Goal: Task Accomplishment & Management: Manage account settings

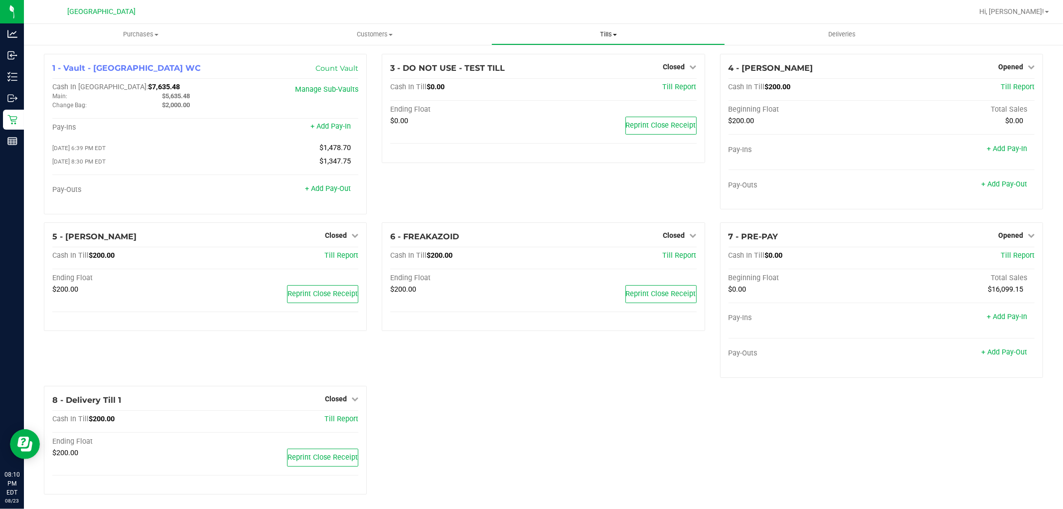
click at [609, 32] on span "Tills" at bounding box center [608, 34] width 233 height 9
click at [544, 71] on span "Reconcile e-payments" at bounding box center [540, 72] width 99 height 8
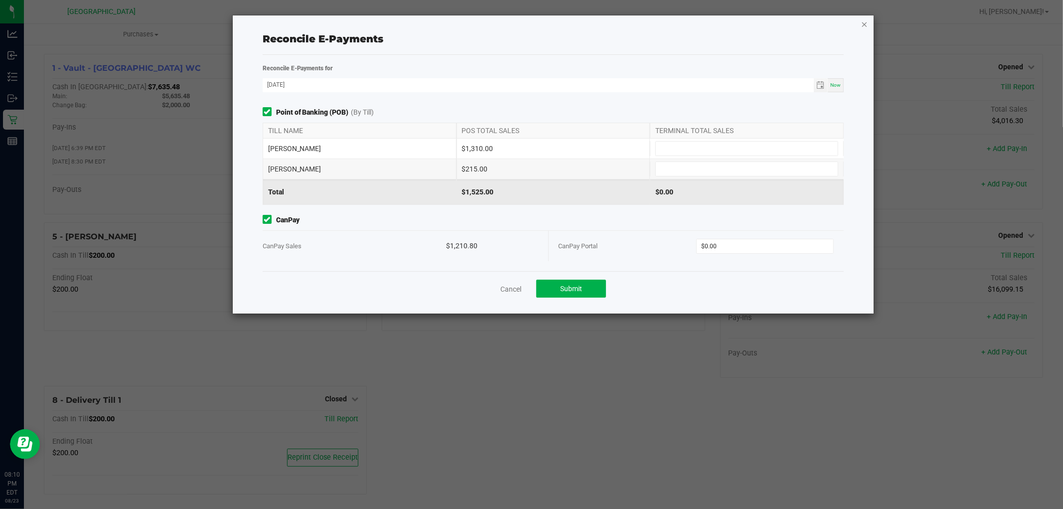
click at [864, 21] on icon "button" at bounding box center [864, 24] width 7 height 12
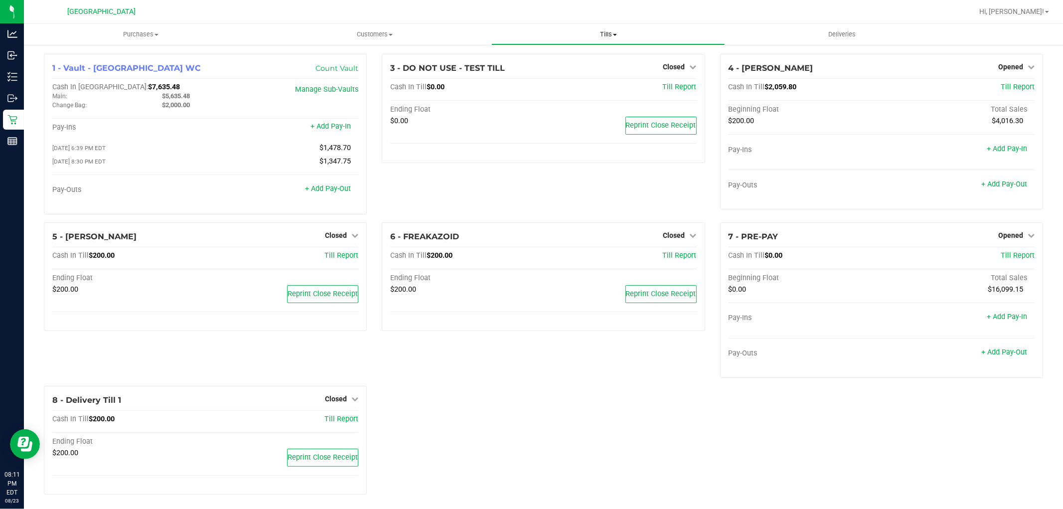
click at [609, 31] on span "Tills" at bounding box center [608, 34] width 233 height 9
click at [570, 73] on span "Reconcile e-payments" at bounding box center [540, 72] width 99 height 8
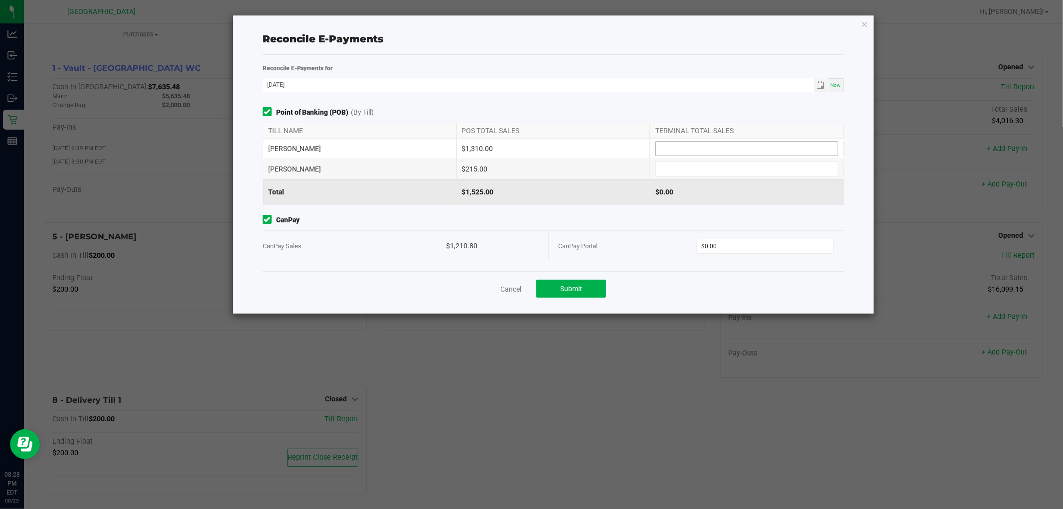
click at [753, 143] on input at bounding box center [747, 149] width 182 height 14
type input "$13.00"
click at [868, 26] on icon "button" at bounding box center [864, 24] width 7 height 12
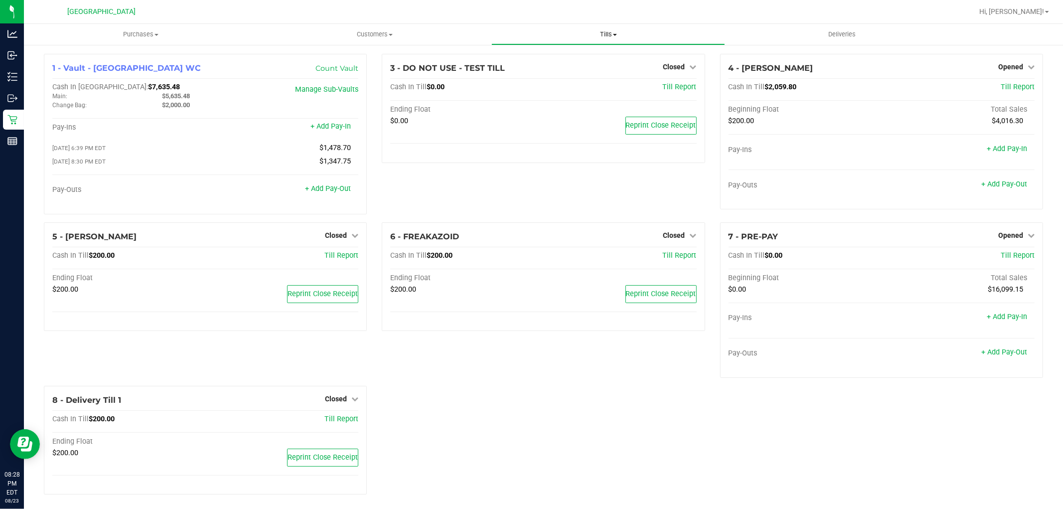
click at [607, 36] on span "Tills" at bounding box center [608, 34] width 233 height 9
click at [596, 74] on li "Reconcile e-payments" at bounding box center [608, 72] width 234 height 12
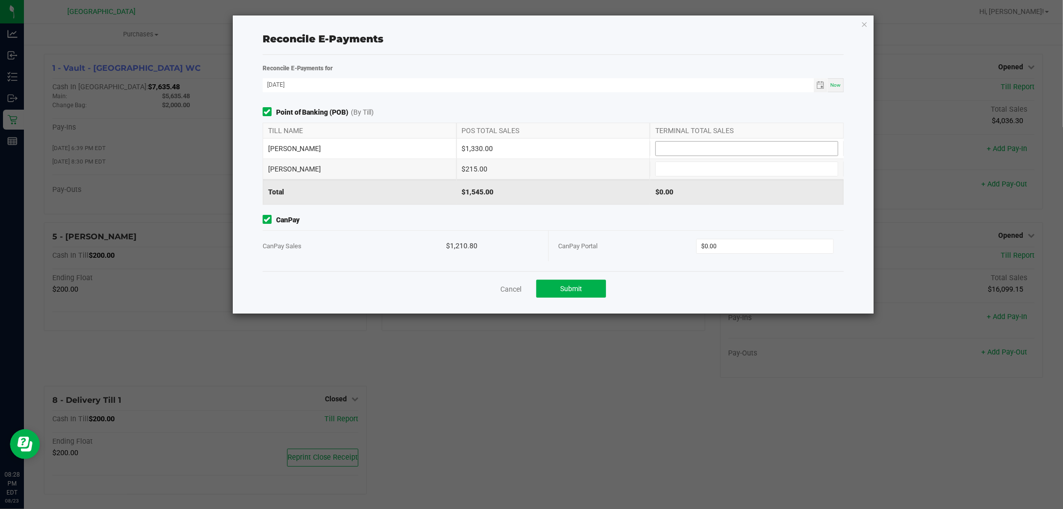
click at [762, 143] on input at bounding box center [747, 149] width 182 height 14
type input "$1,330.00"
click at [735, 166] on input at bounding box center [747, 169] width 182 height 14
type input "$215.00"
click at [724, 242] on input "0" at bounding box center [765, 246] width 137 height 14
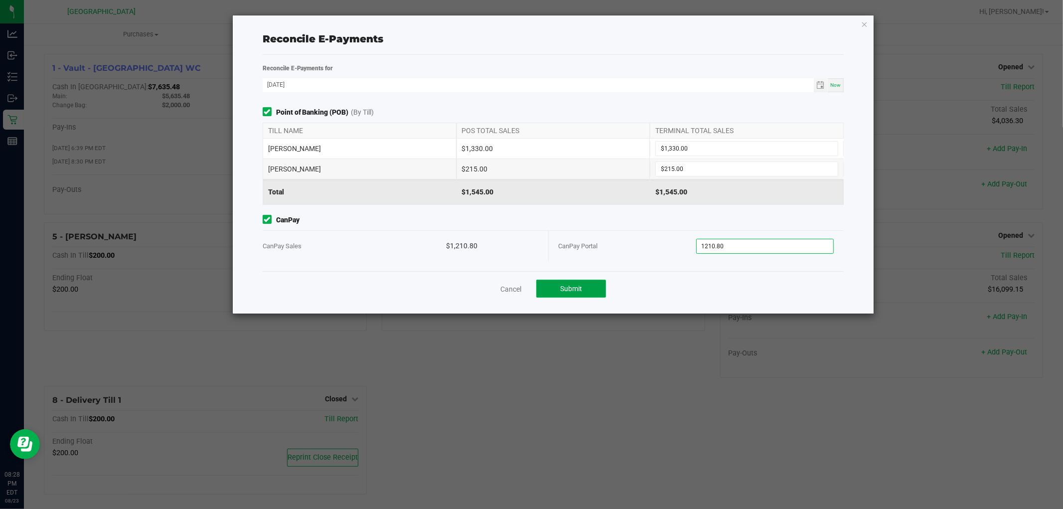
type input "$1,210.80"
click at [592, 286] on button "Submit" at bounding box center [571, 289] width 70 height 18
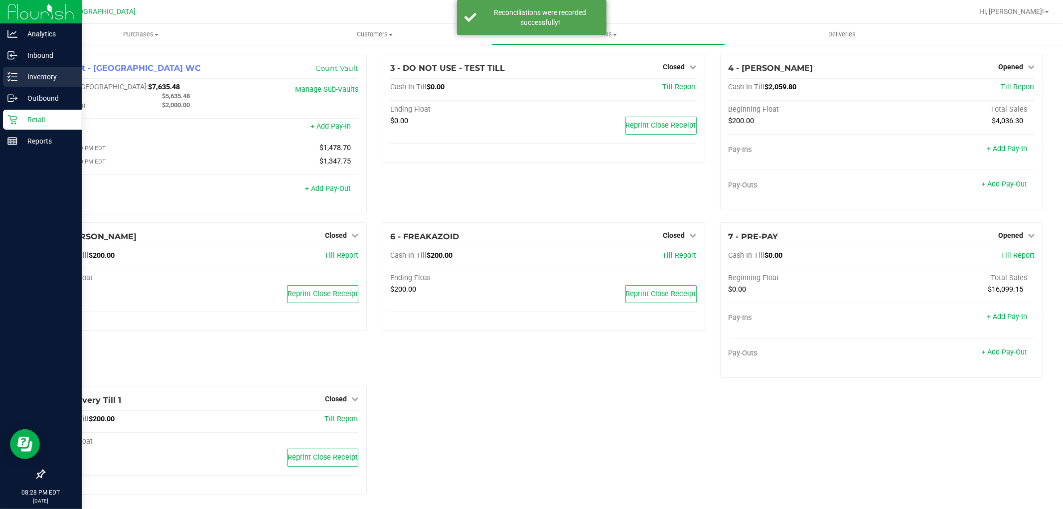
click at [24, 74] on p "Inventory" at bounding box center [47, 77] width 60 height 12
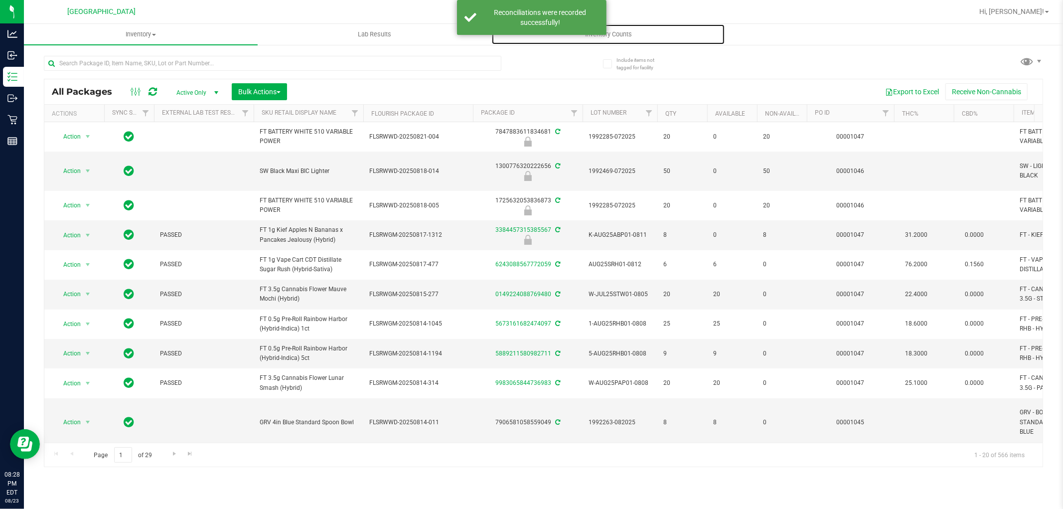
click at [626, 35] on span "Inventory Counts" at bounding box center [609, 34] width 74 height 9
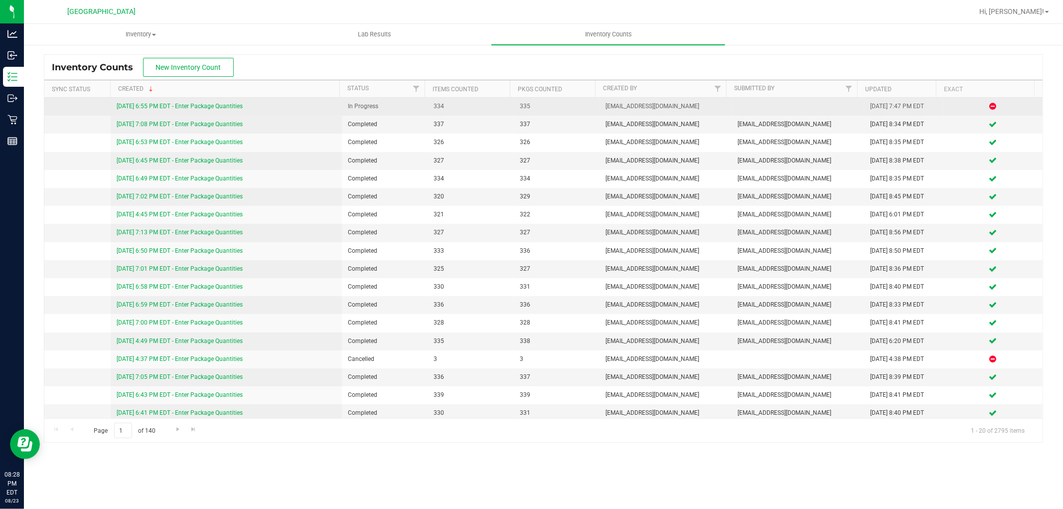
click at [180, 103] on link "[DATE] 6:55 PM EDT - Enter Package Quantities" at bounding box center [180, 106] width 126 height 7
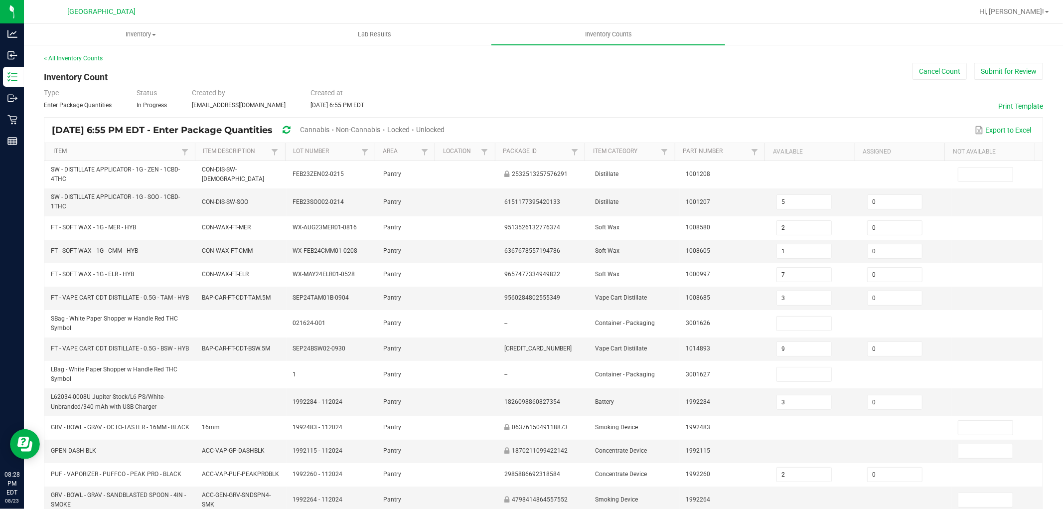
click at [65, 151] on link "Item" at bounding box center [116, 152] width 126 height 8
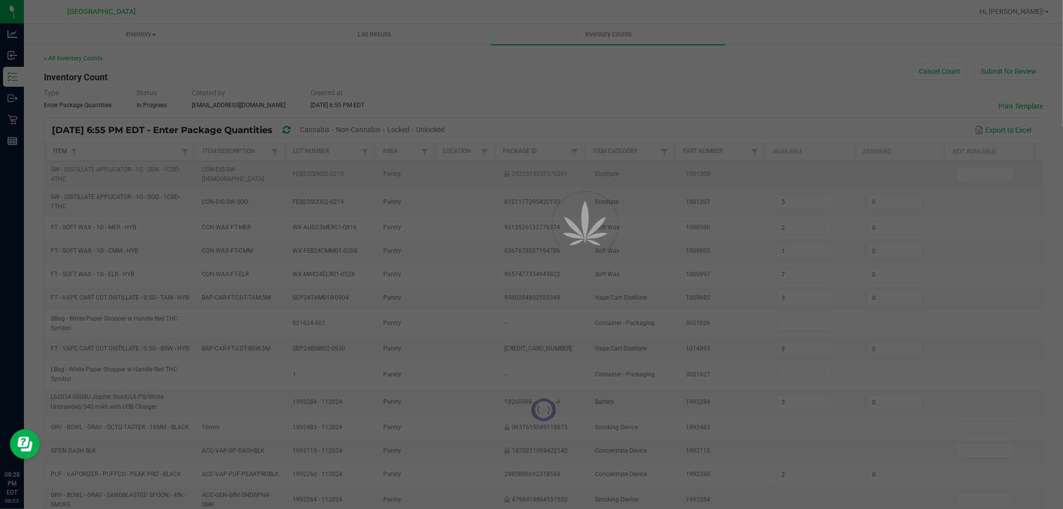
type input "14"
type input "10"
type input "13"
type input "9"
type input "16"
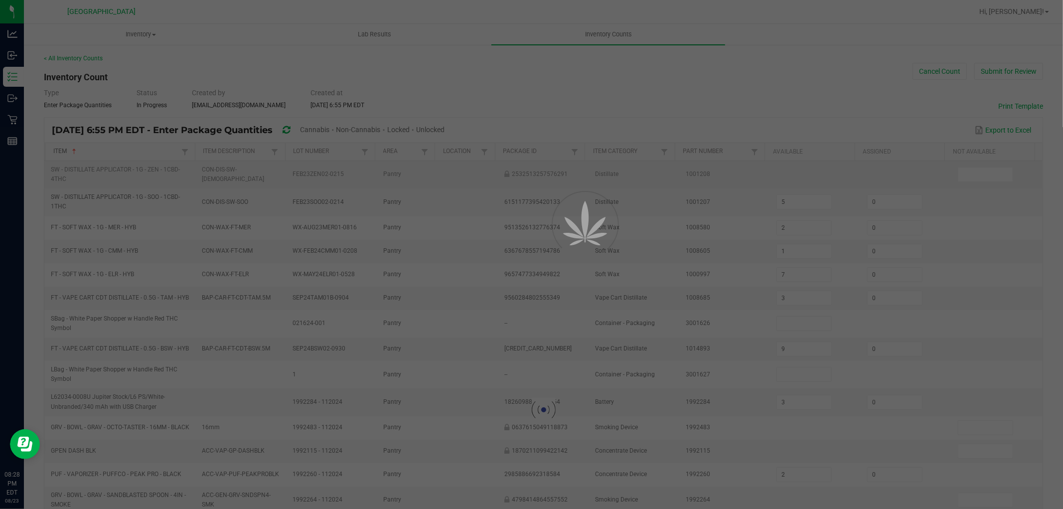
type input "8"
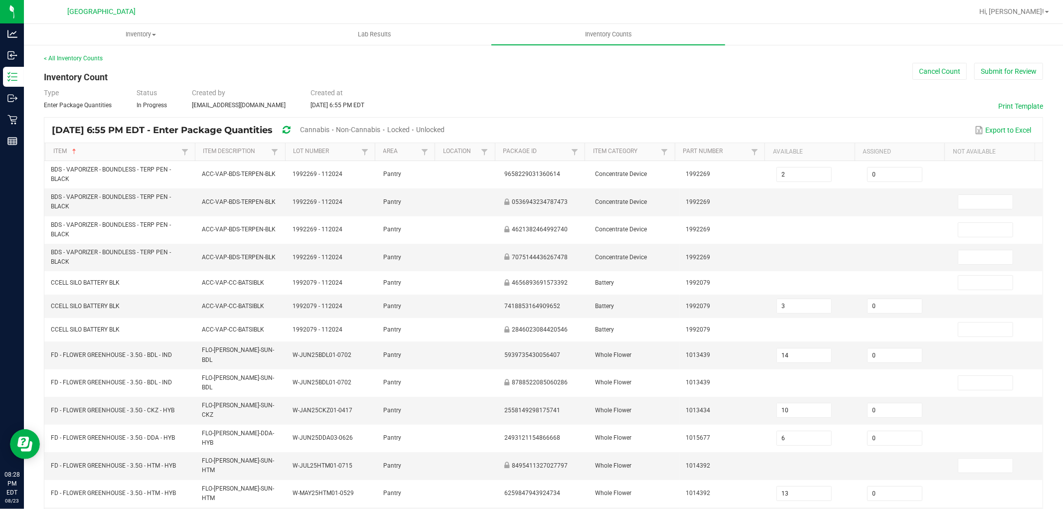
click at [329, 132] on span "Cannabis" at bounding box center [314, 130] width 29 height 8
click at [445, 131] on span "Unlocked" at bounding box center [431, 130] width 28 height 8
type input "13"
type input "9"
type input "8"
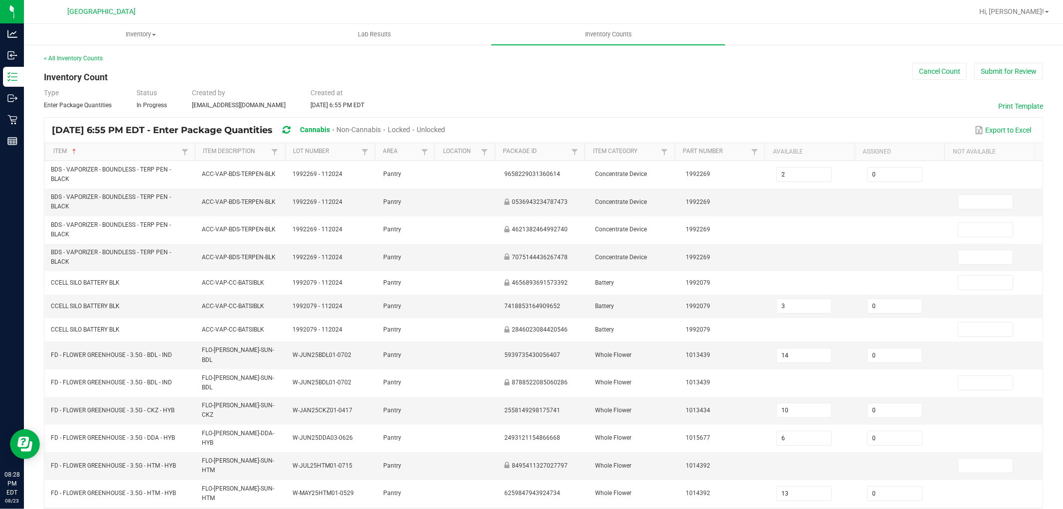
type input "10"
type input "7"
type input "8"
type input "19"
type input "11"
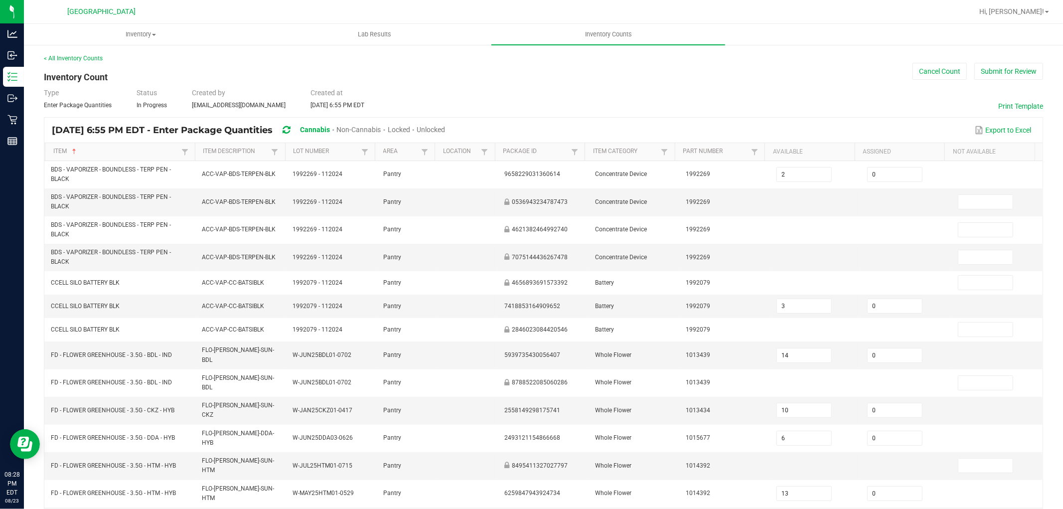
type input "3"
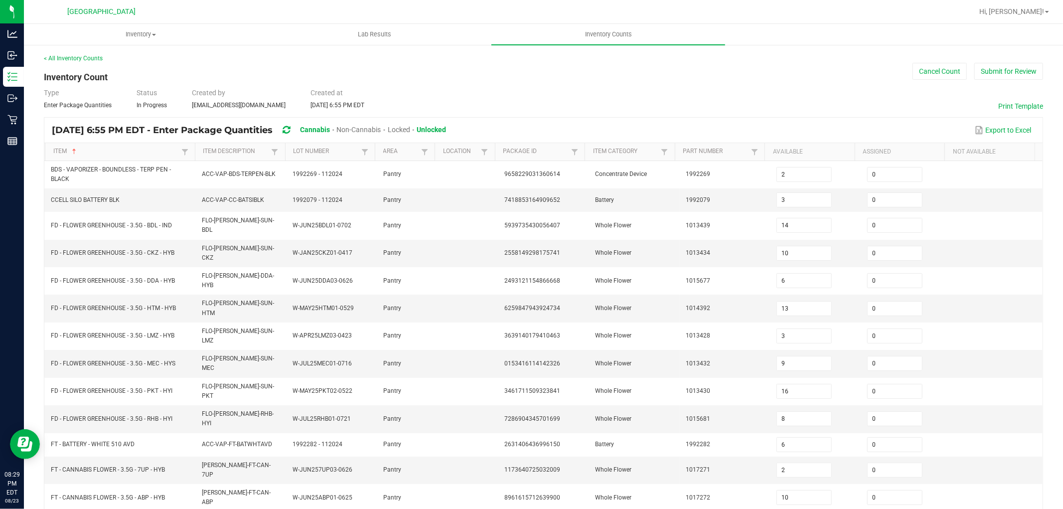
click at [723, 95] on div "Type Enter Package Quantities Status In Progress Created by [PERSON_NAME][EMAIL…" at bounding box center [543, 99] width 999 height 22
click at [454, 81] on div "< All Inventory Counts Inventory Count Cancel Count Submit for Review Type Ente…" at bounding box center [543, 390] width 999 height 672
click at [978, 72] on button "Submit for Review" at bounding box center [1008, 71] width 69 height 17
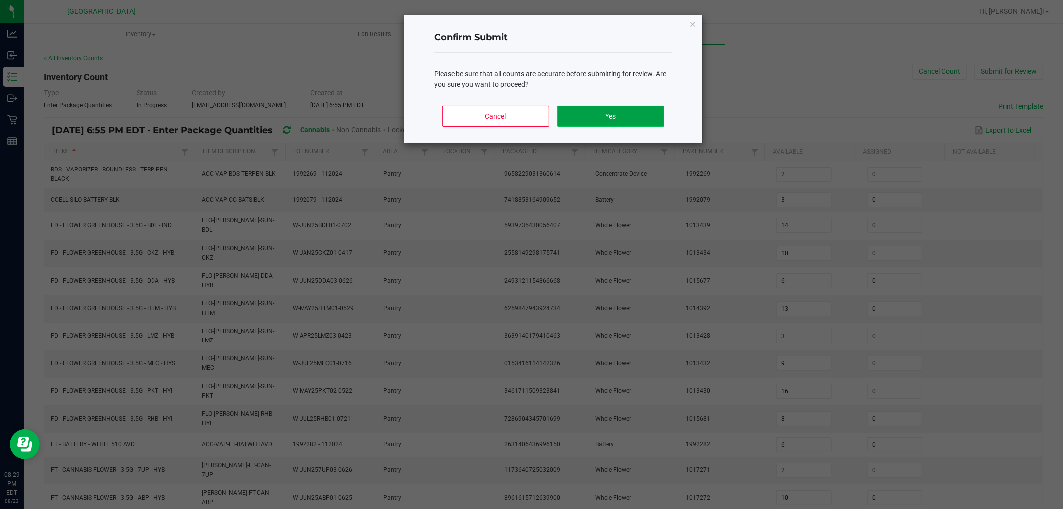
click at [653, 113] on button "Yes" at bounding box center [610, 116] width 107 height 21
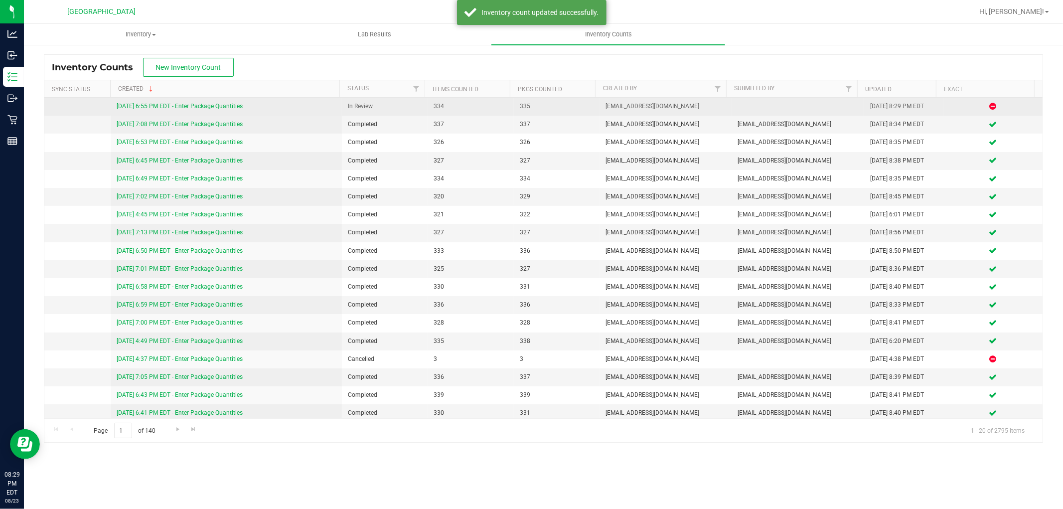
click at [166, 106] on link "[DATE] 6:55 PM EDT - Enter Package Quantities" at bounding box center [180, 106] width 126 height 7
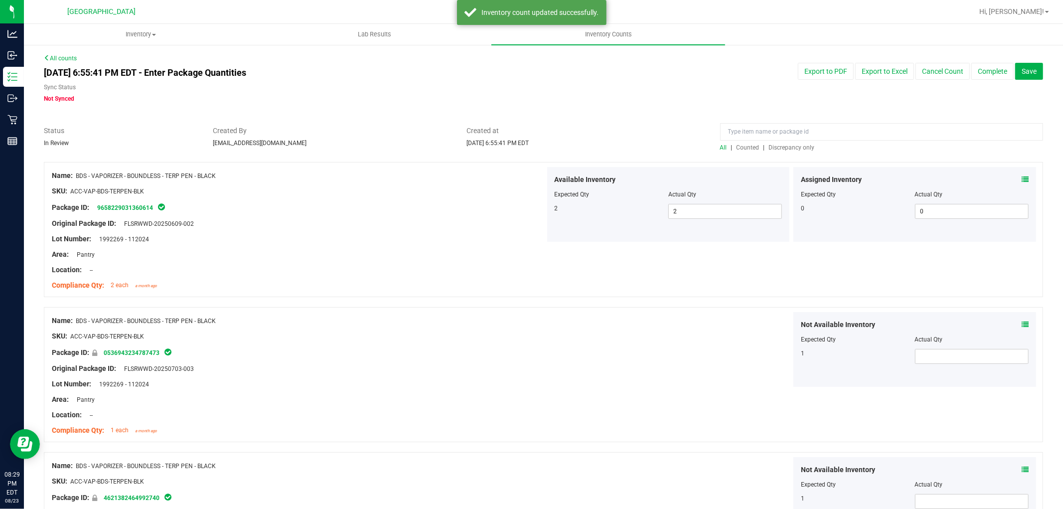
click at [786, 147] on span "Discrepancy only" at bounding box center [792, 147] width 46 height 7
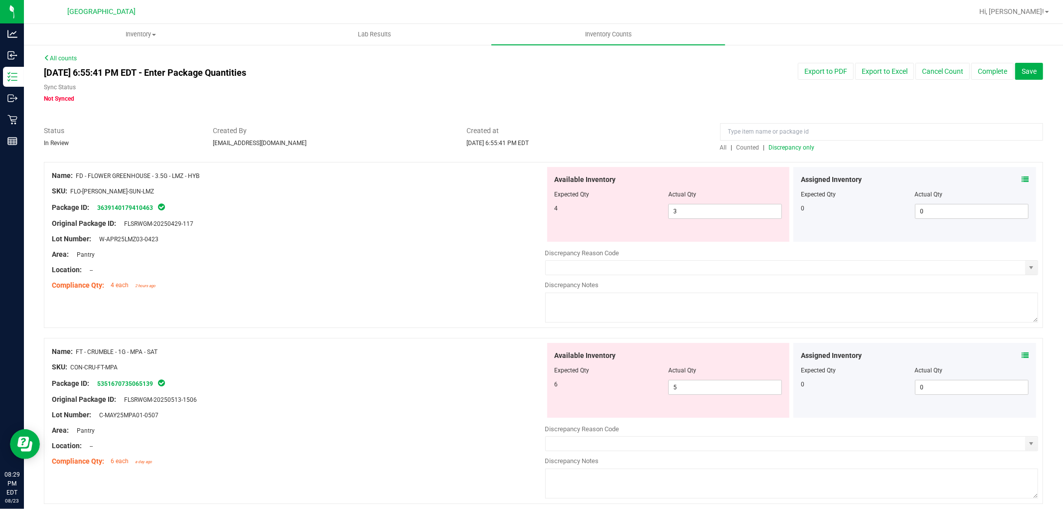
click at [1019, 180] on div "Assigned Inventory Expected Qty Actual Qty 0 0 0" at bounding box center [914, 204] width 243 height 75
click at [1022, 180] on icon at bounding box center [1025, 179] width 7 height 7
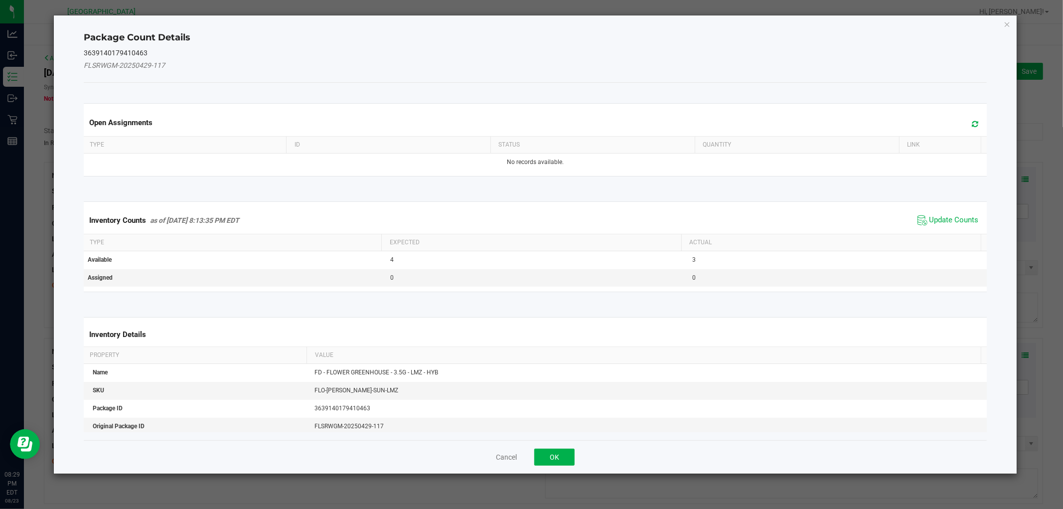
click at [933, 214] on span "Update Counts" at bounding box center [948, 220] width 66 height 15
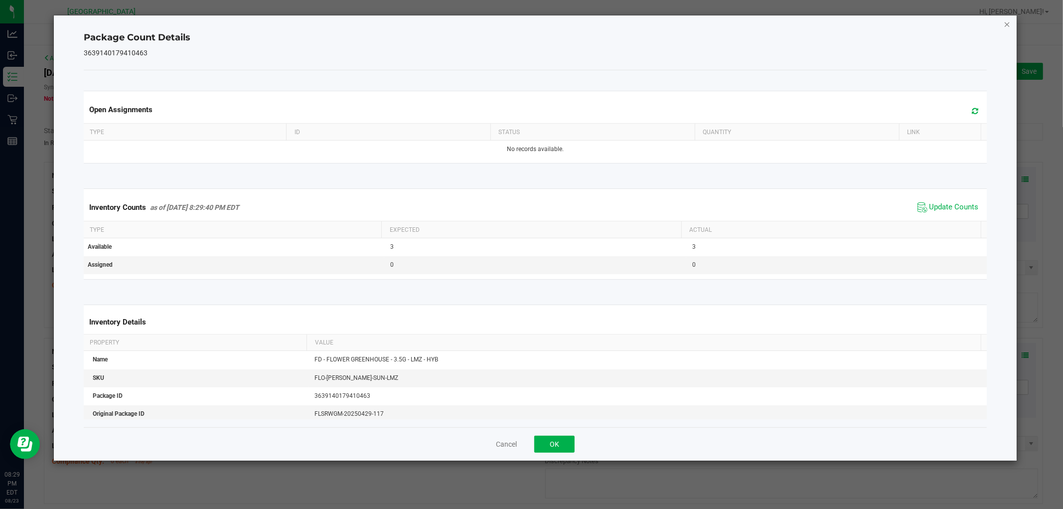
click at [1008, 21] on icon "Close" at bounding box center [1007, 24] width 7 height 12
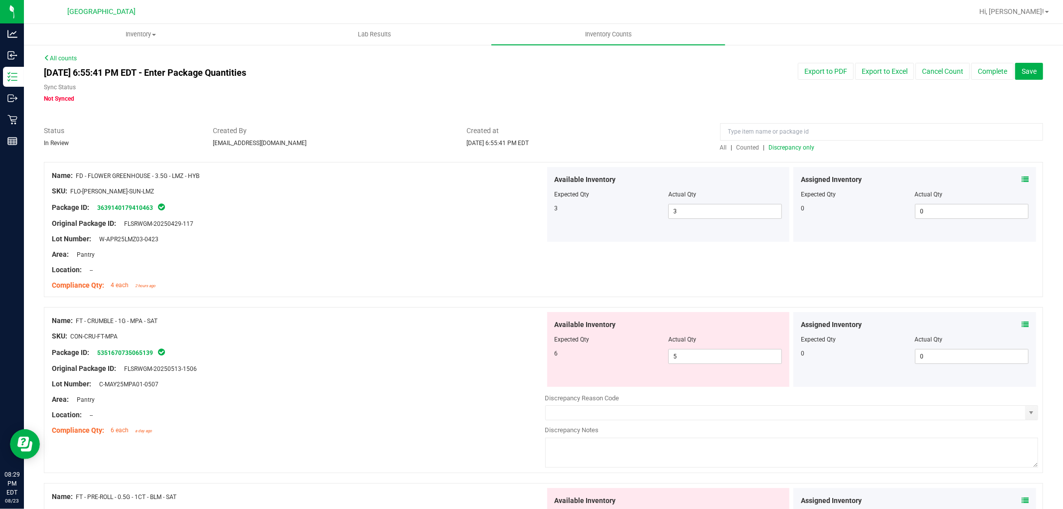
click at [1022, 326] on icon at bounding box center [1025, 324] width 7 height 7
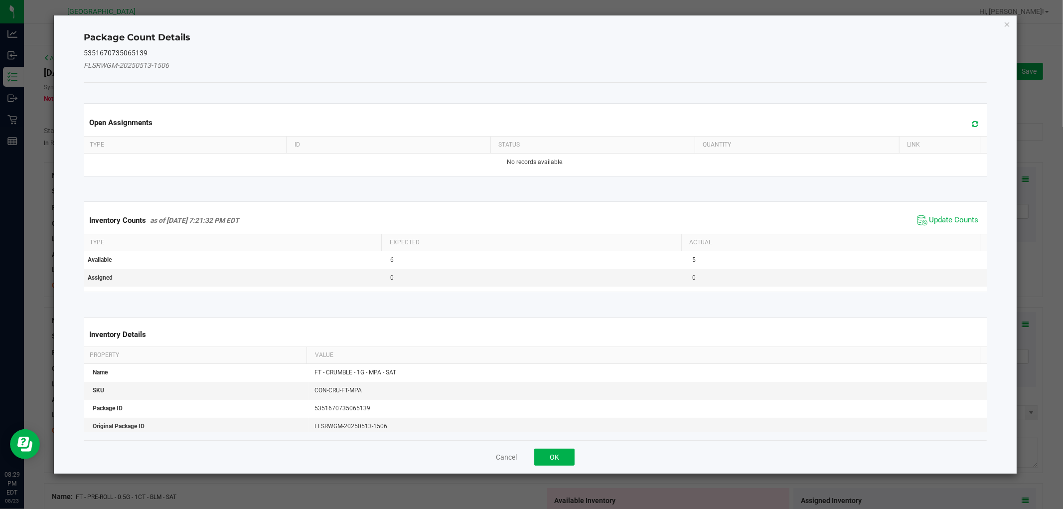
click at [959, 210] on div "Inventory Counts as of [DATE] 7:21:32 PM EDT Update Counts" at bounding box center [535, 220] width 907 height 27
click at [963, 218] on span "Update Counts" at bounding box center [953, 220] width 49 height 10
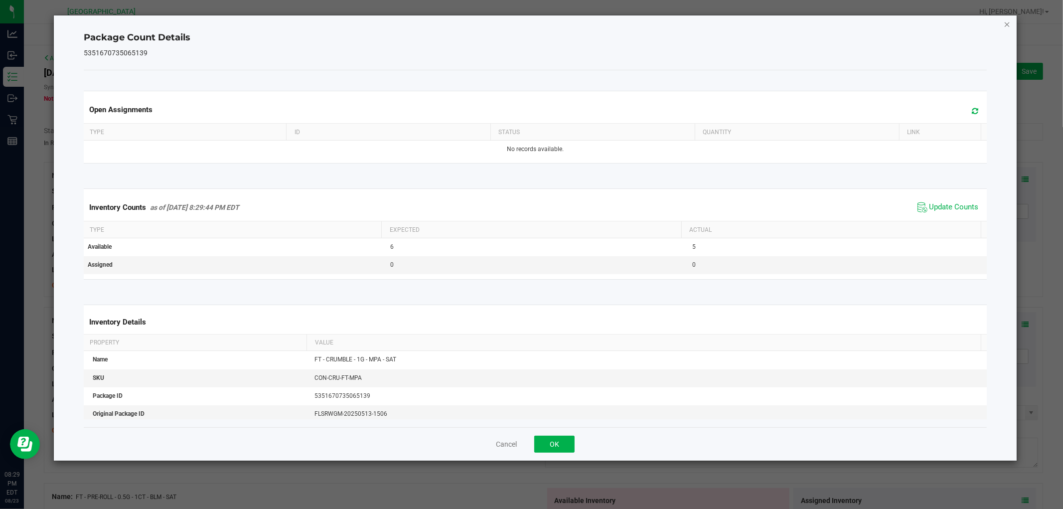
click at [1005, 22] on icon "Close" at bounding box center [1007, 24] width 7 height 12
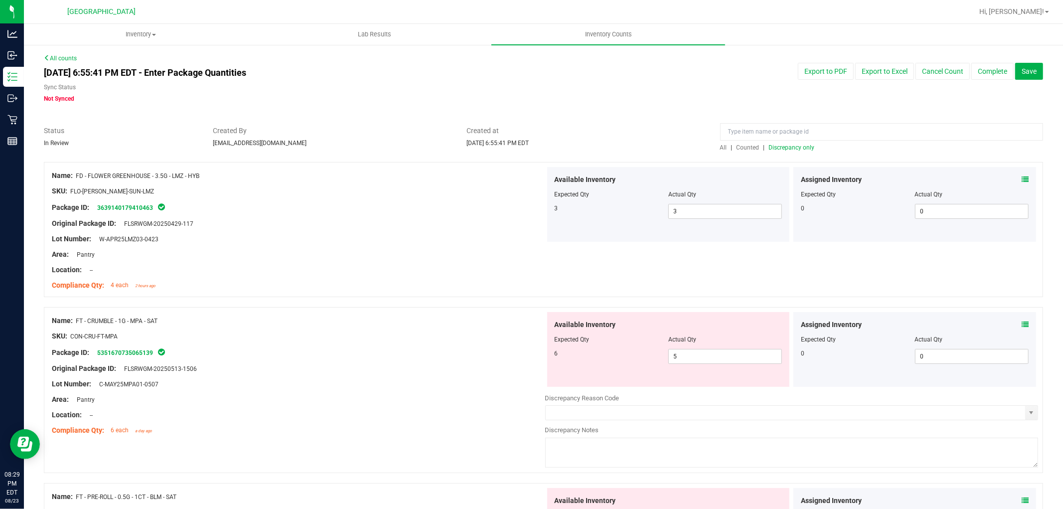
click at [799, 146] on span "Discrepancy only" at bounding box center [792, 147] width 46 height 7
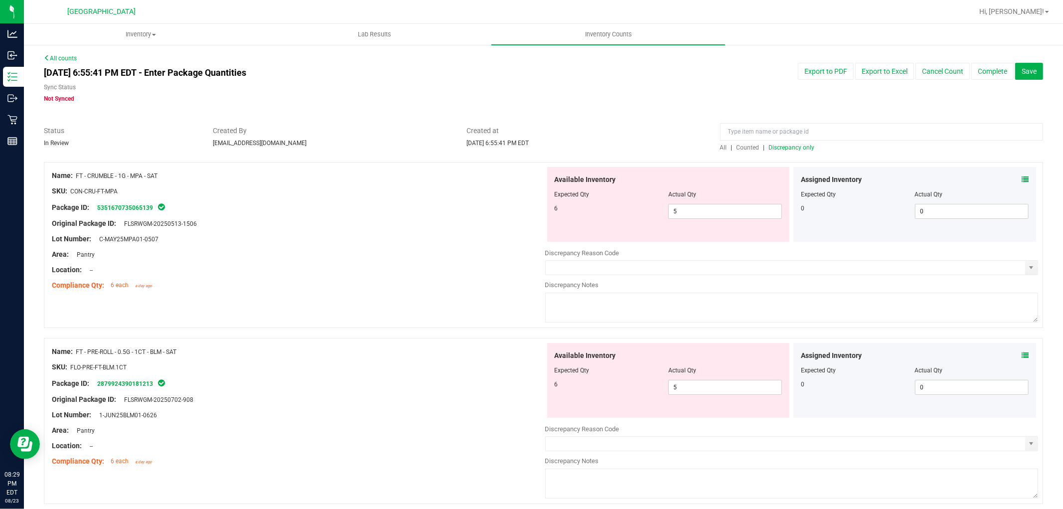
click at [1020, 180] on div "Assigned Inventory Expected Qty Actual Qty 0 0 0" at bounding box center [914, 204] width 243 height 75
click at [1022, 357] on div "Assigned Inventory Expected Qty Actual Qty 0 0 0" at bounding box center [914, 380] width 243 height 75
click at [1022, 356] on icon at bounding box center [1025, 355] width 7 height 7
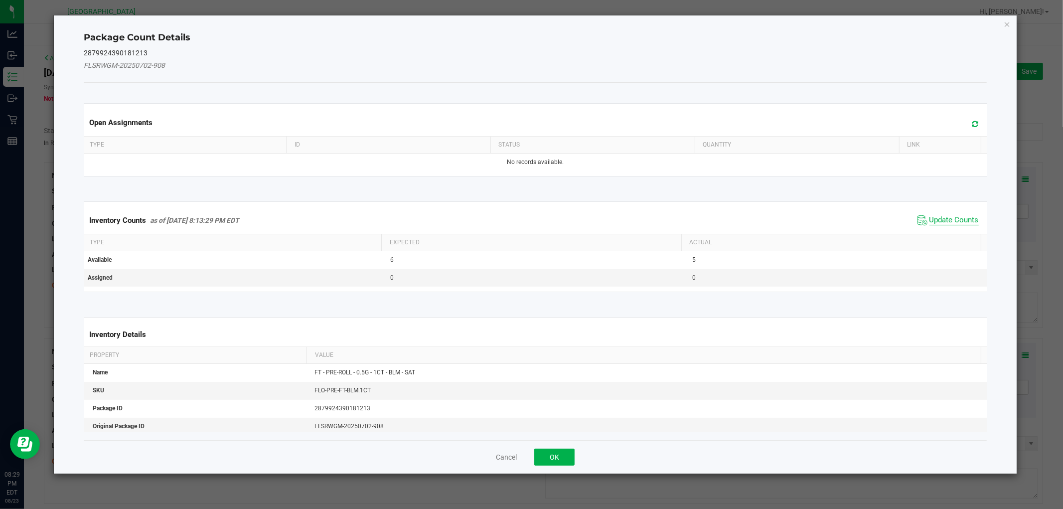
click at [960, 221] on span "Update Counts" at bounding box center [953, 220] width 49 height 10
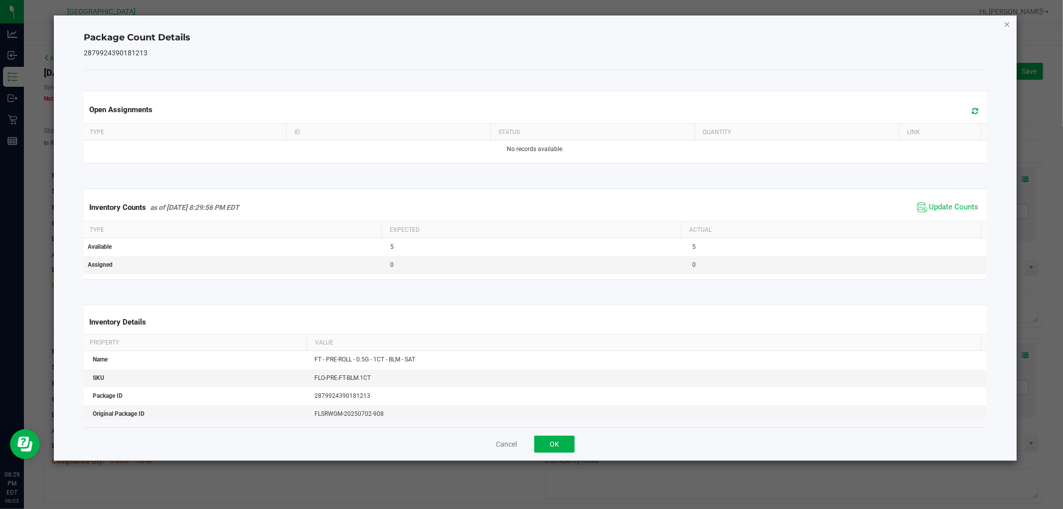
click at [1004, 19] on icon "Close" at bounding box center [1007, 24] width 7 height 12
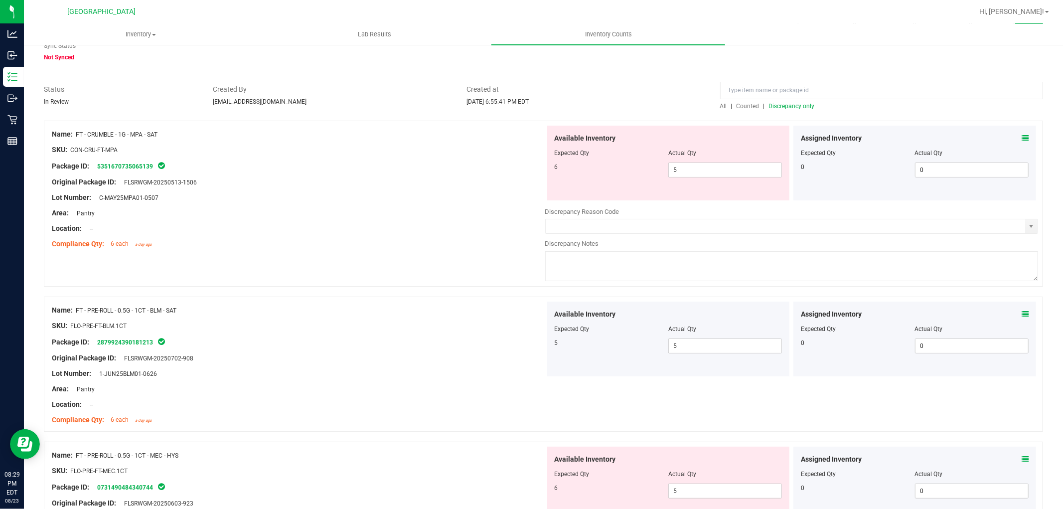
scroll to position [111, 0]
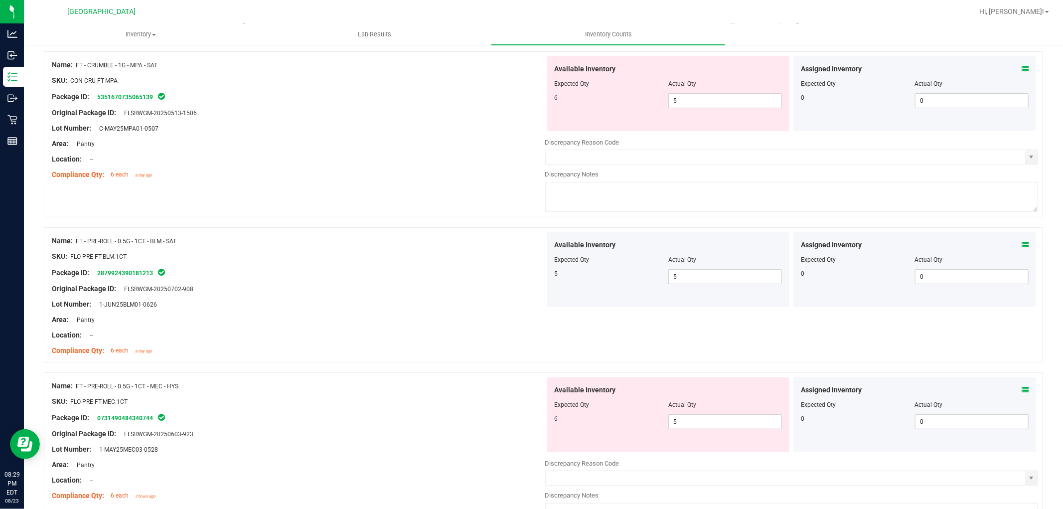
click at [1022, 390] on icon at bounding box center [1025, 389] width 7 height 7
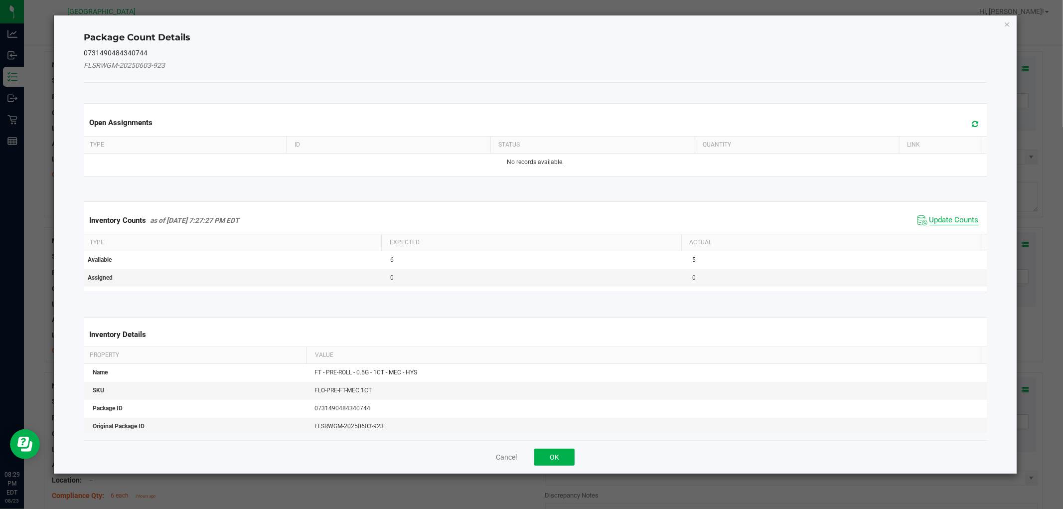
click at [955, 220] on span "Update Counts" at bounding box center [953, 220] width 49 height 10
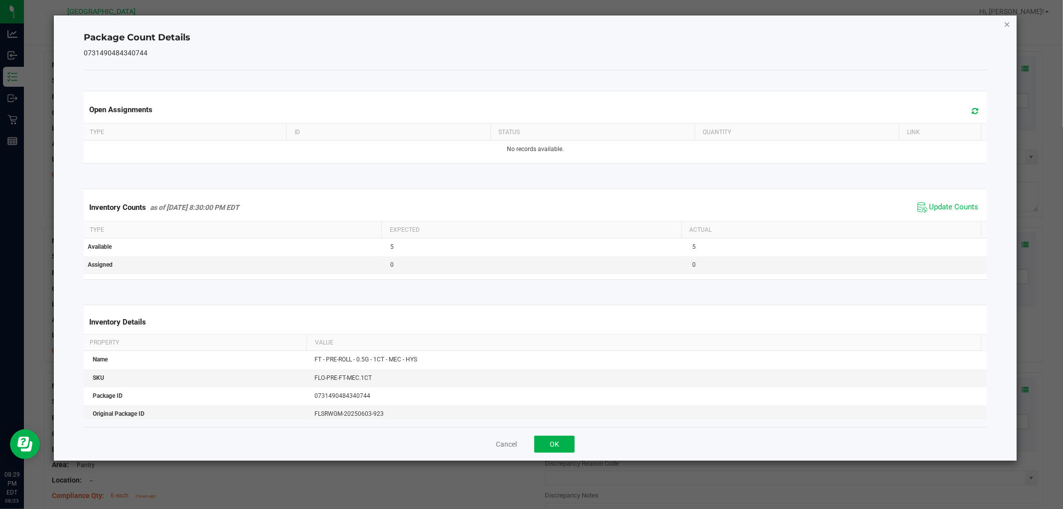
click at [1005, 25] on icon "Close" at bounding box center [1007, 24] width 7 height 12
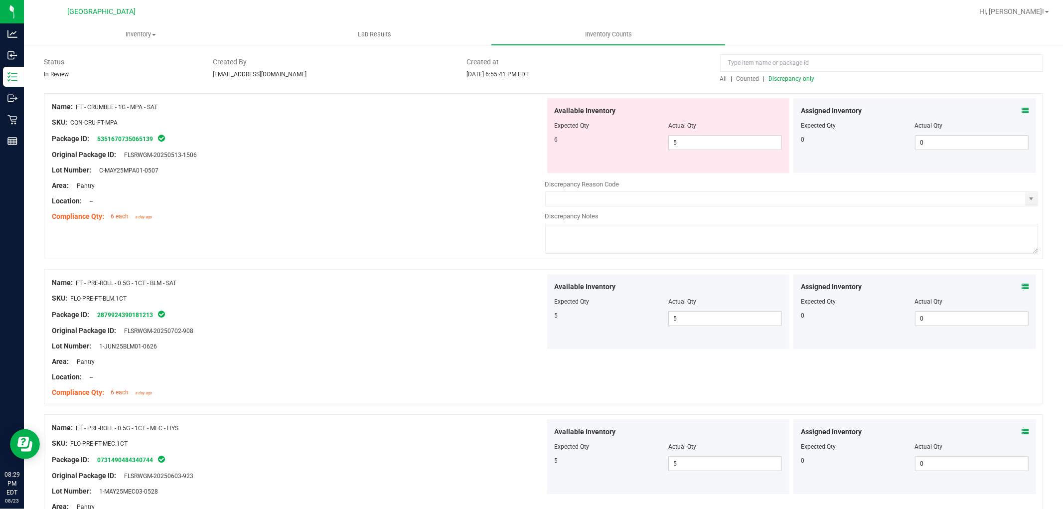
scroll to position [0, 0]
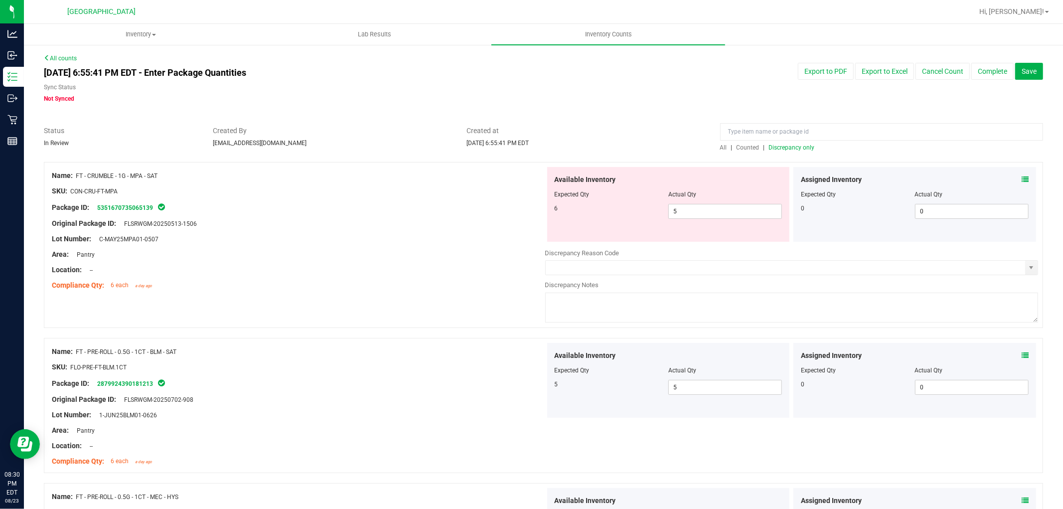
click at [785, 148] on span "Discrepancy only" at bounding box center [792, 147] width 46 height 7
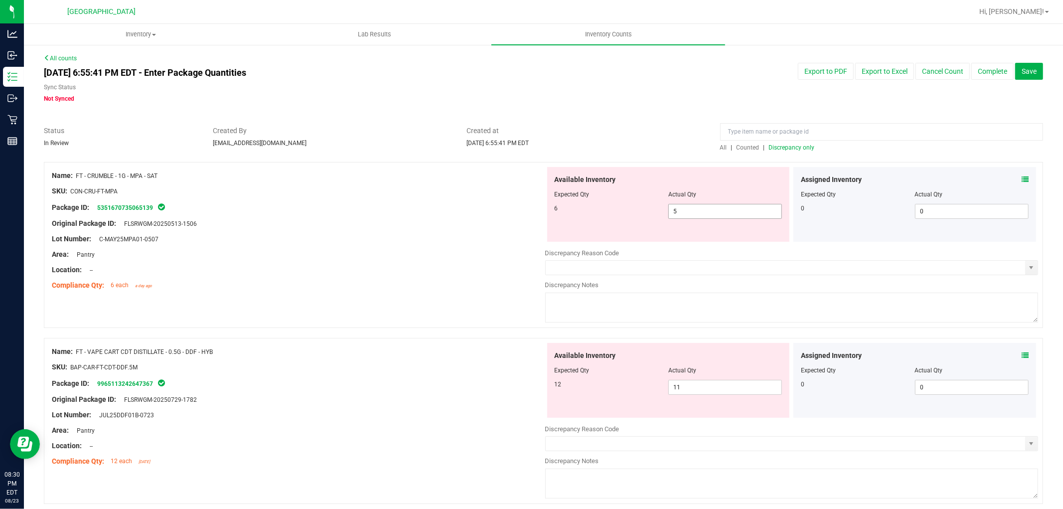
drag, startPoint x: 735, startPoint y: 207, endPoint x: 624, endPoint y: 160, distance: 120.6
click at [591, 165] on div "Name: FT - CRUMBLE - 1G - MPA - SAT SKU: CON-CRU-FT-MPA Package ID: 53516707350…" at bounding box center [543, 245] width 999 height 166
type input "6"
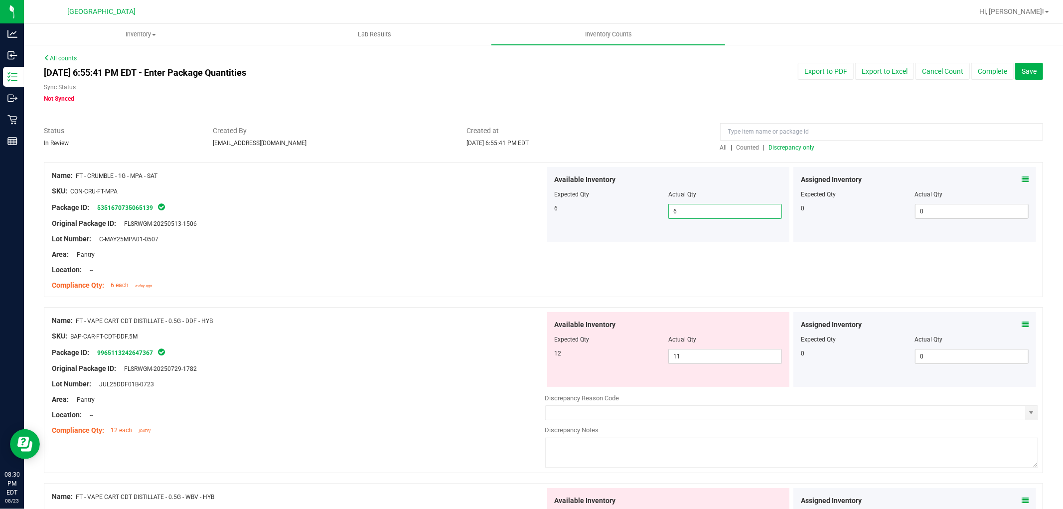
click at [789, 147] on span "Discrepancy only" at bounding box center [792, 147] width 46 height 7
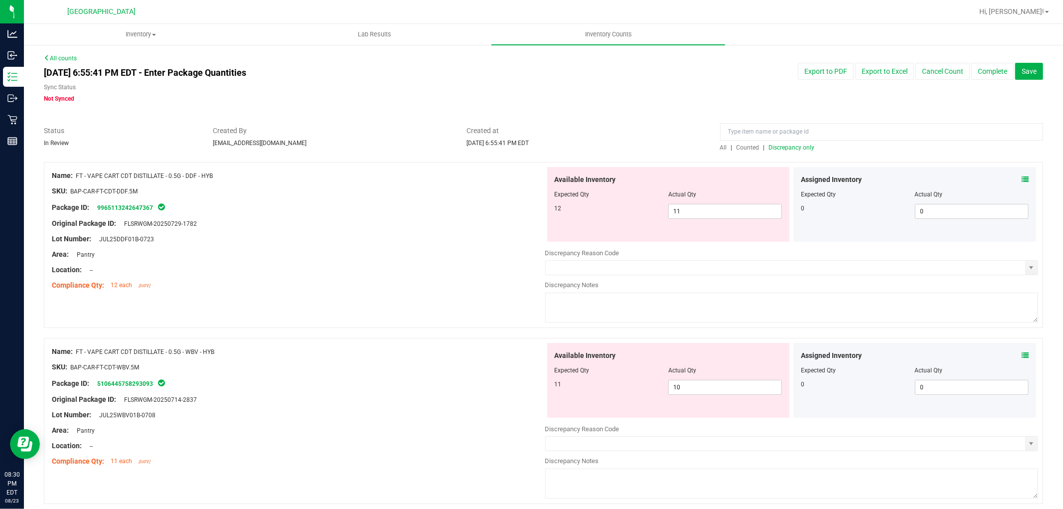
click at [1022, 178] on icon at bounding box center [1025, 179] width 7 height 7
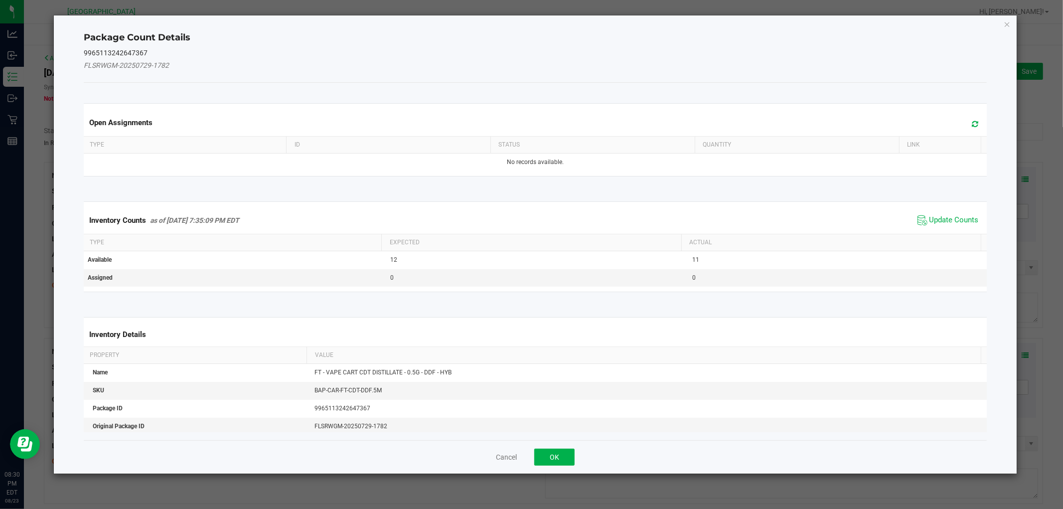
click at [929, 216] on span "Update Counts" at bounding box center [953, 220] width 49 height 10
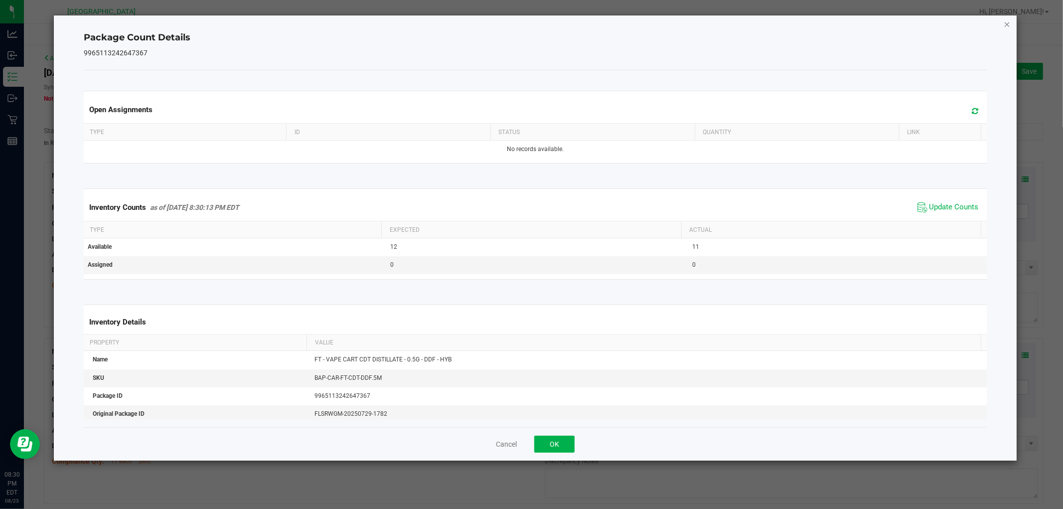
click at [1004, 22] on icon "Close" at bounding box center [1007, 24] width 7 height 12
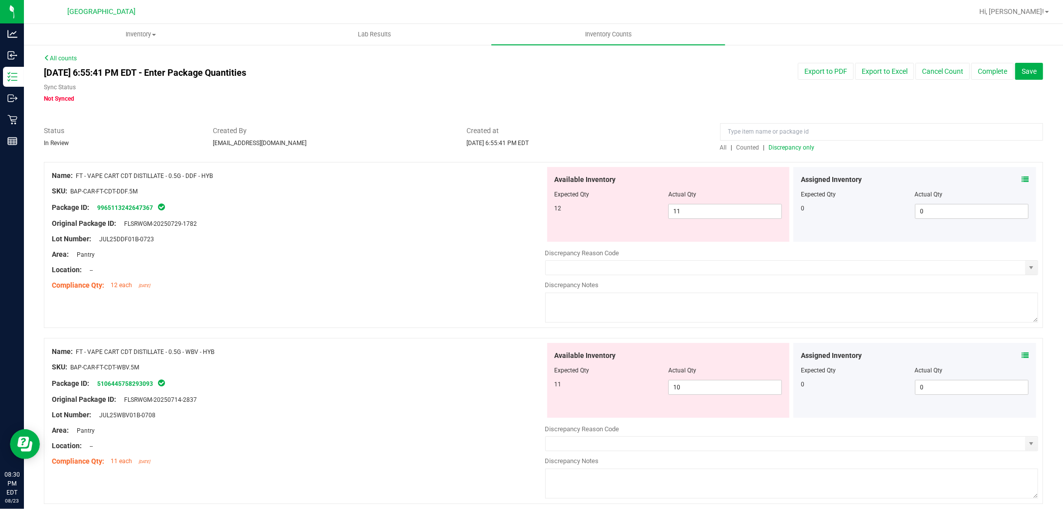
click at [1022, 356] on icon at bounding box center [1025, 355] width 7 height 7
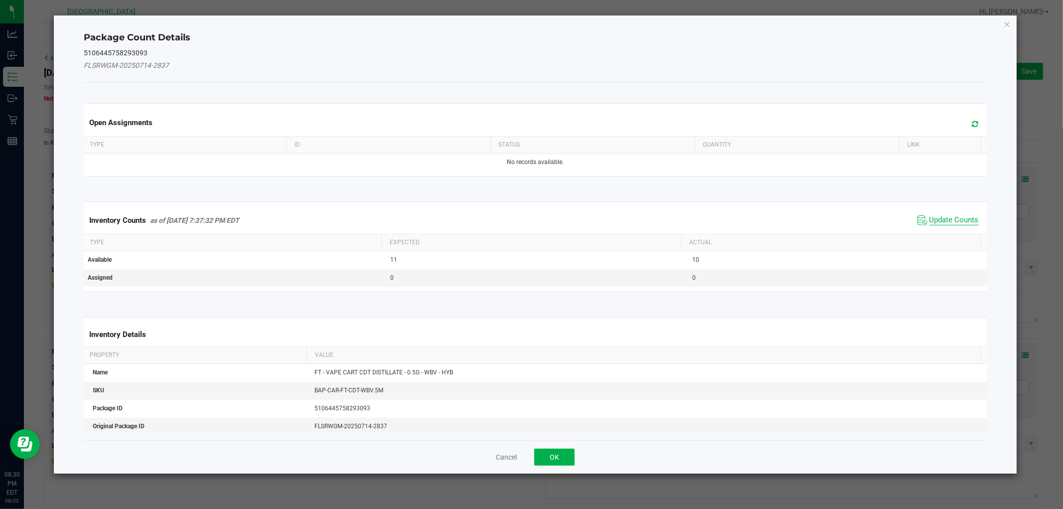
click at [945, 221] on span "Update Counts" at bounding box center [953, 220] width 49 height 10
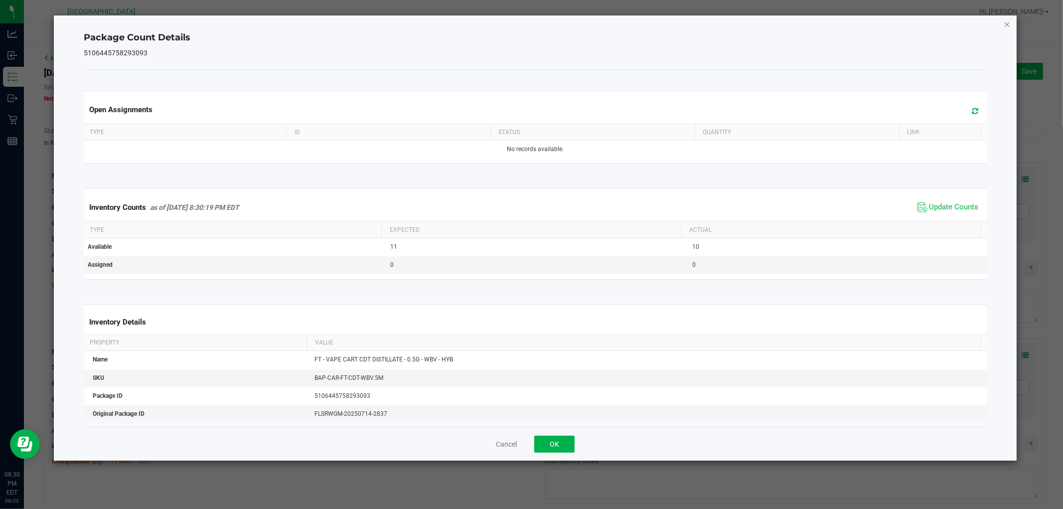
click at [1005, 24] on icon "Close" at bounding box center [1007, 24] width 7 height 12
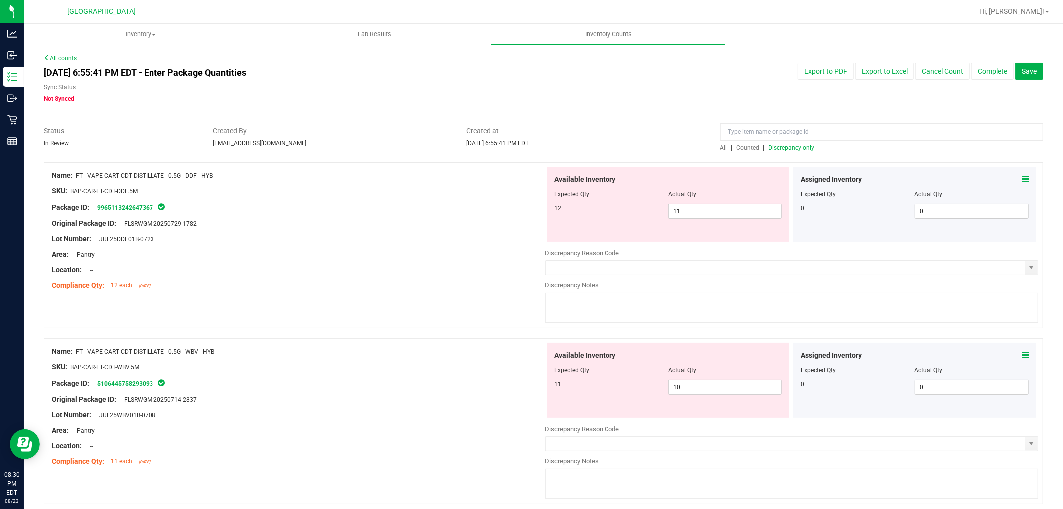
click at [1022, 355] on icon at bounding box center [1025, 355] width 7 height 7
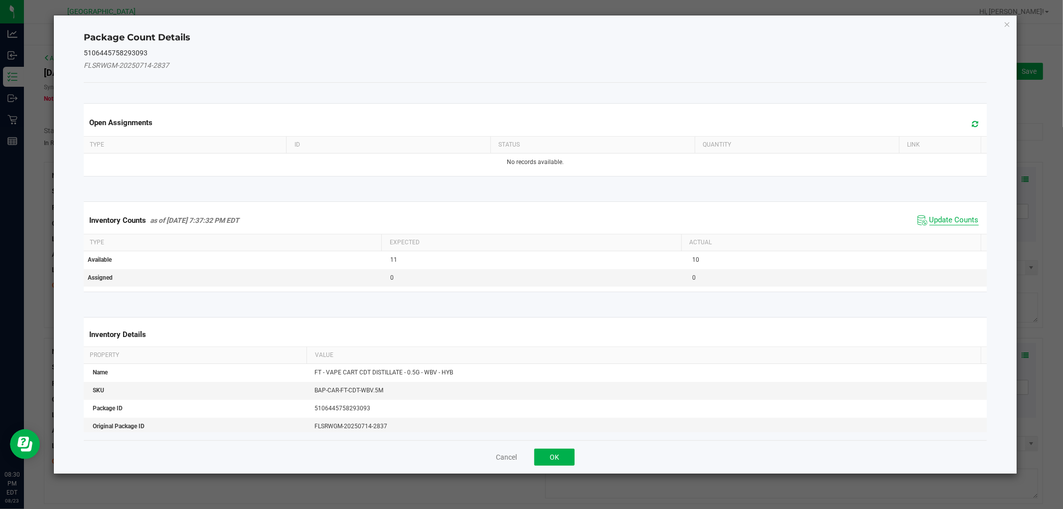
click at [947, 220] on span "Update Counts" at bounding box center [953, 220] width 49 height 10
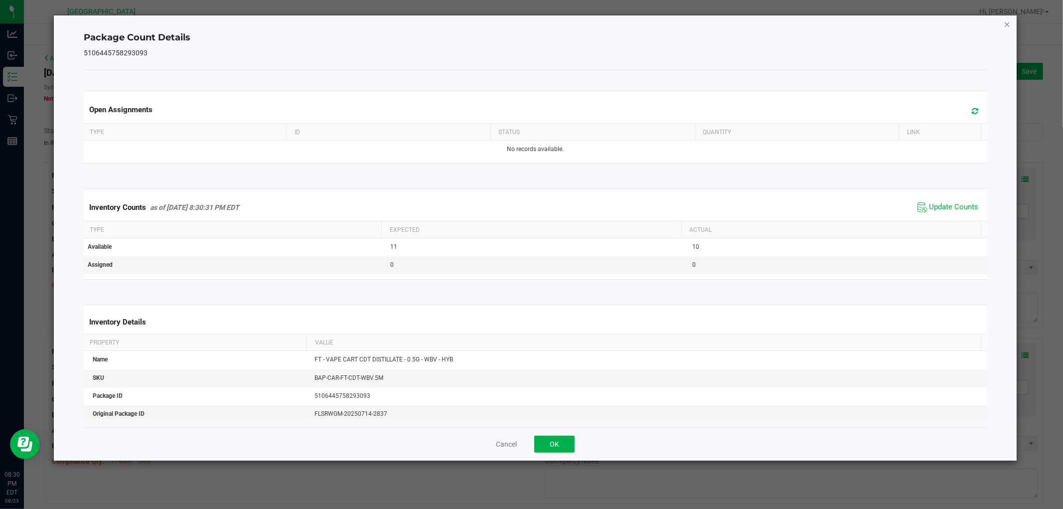
click at [1005, 19] on icon "Close" at bounding box center [1007, 24] width 7 height 12
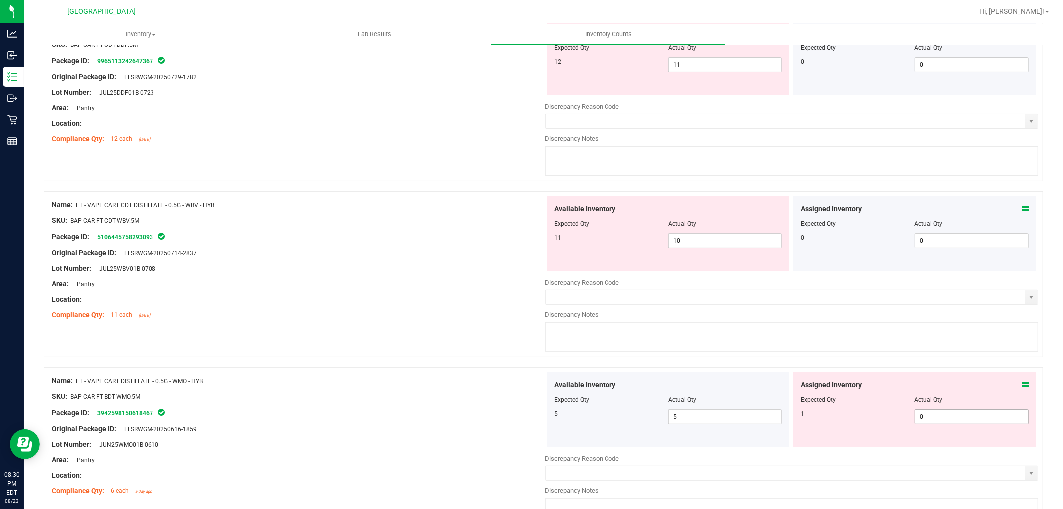
scroll to position [166, 0]
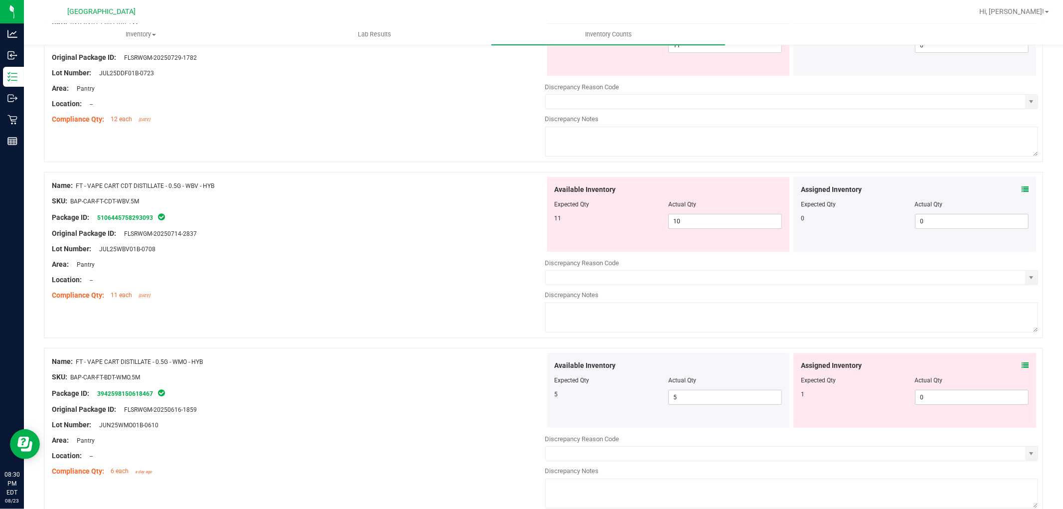
click at [1022, 366] on icon at bounding box center [1025, 365] width 7 height 7
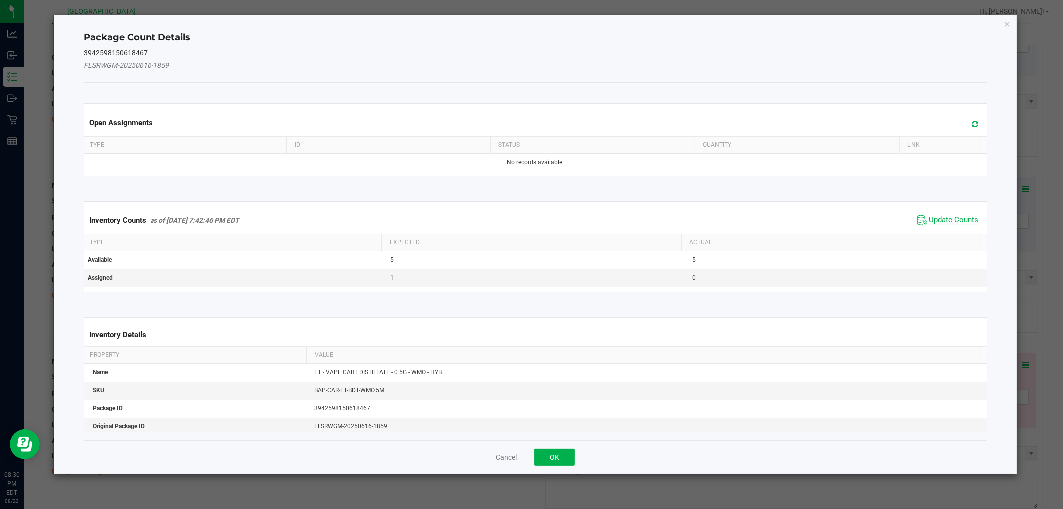
click at [939, 216] on span "Update Counts" at bounding box center [953, 220] width 49 height 10
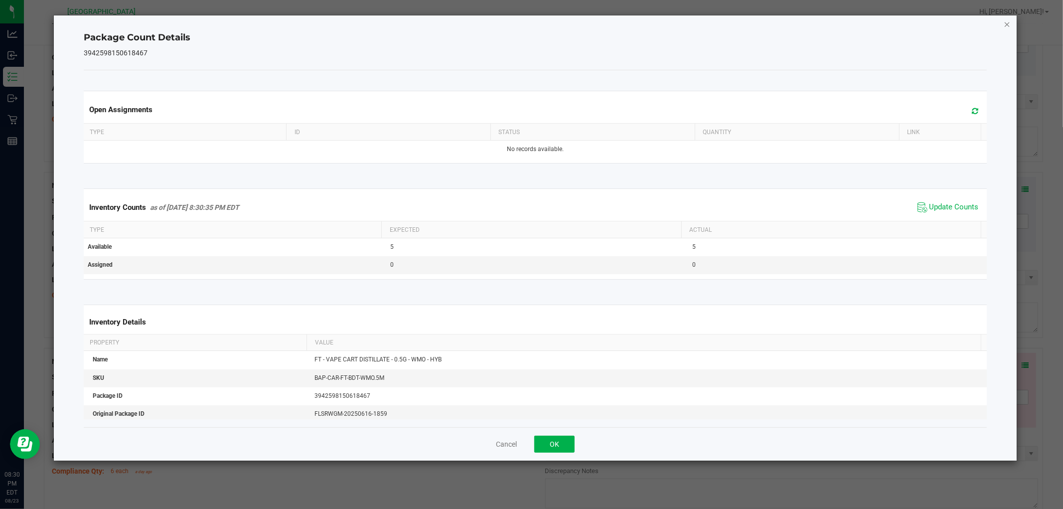
drag, startPoint x: 1008, startPoint y: 24, endPoint x: 934, endPoint y: 93, distance: 100.8
click at [1008, 24] on icon "Close" at bounding box center [1007, 24] width 7 height 12
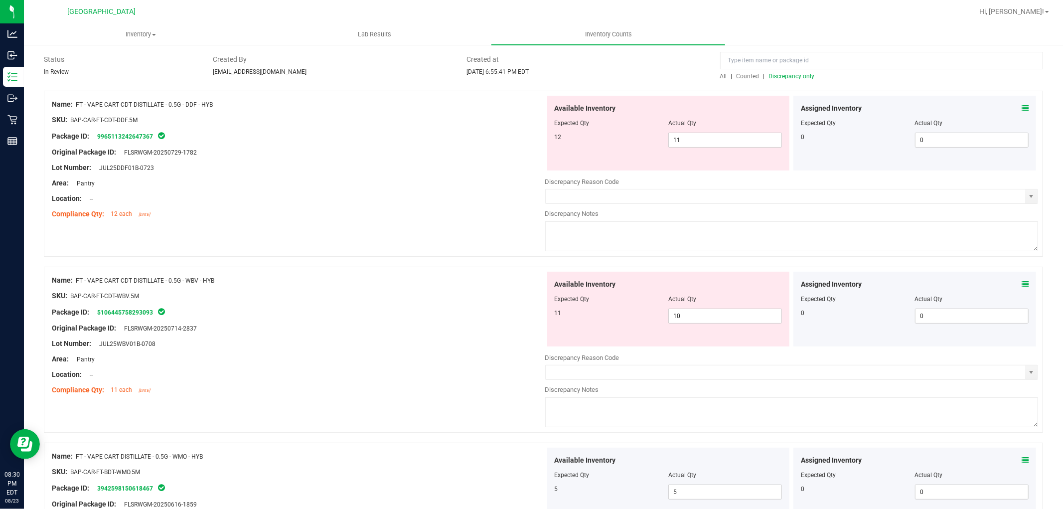
scroll to position [0, 0]
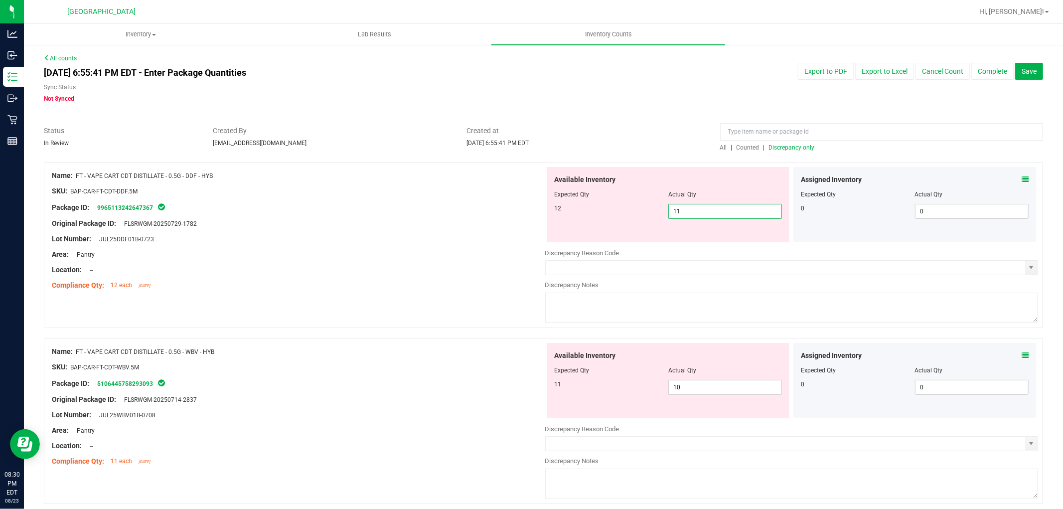
drag, startPoint x: 706, startPoint y: 217, endPoint x: 533, endPoint y: 196, distance: 174.1
click at [533, 197] on div "Name: FT - VAPE CART CDT DISTILLATE - 0.5G - DDF - HYB SKU: BAP-CAR-FT-CDT-DDF.…" at bounding box center [543, 245] width 999 height 166
type input "12"
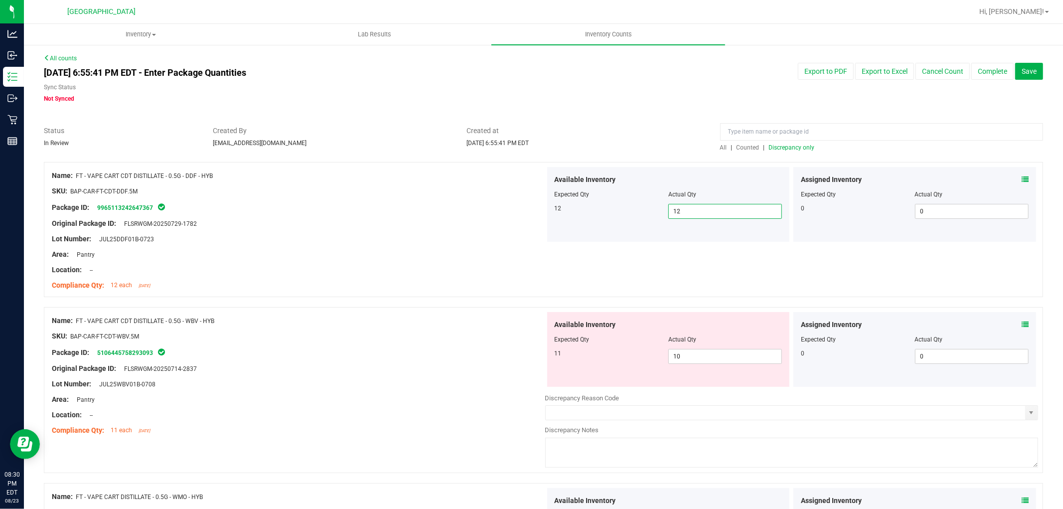
click at [778, 147] on span "Discrepancy only" at bounding box center [792, 147] width 46 height 7
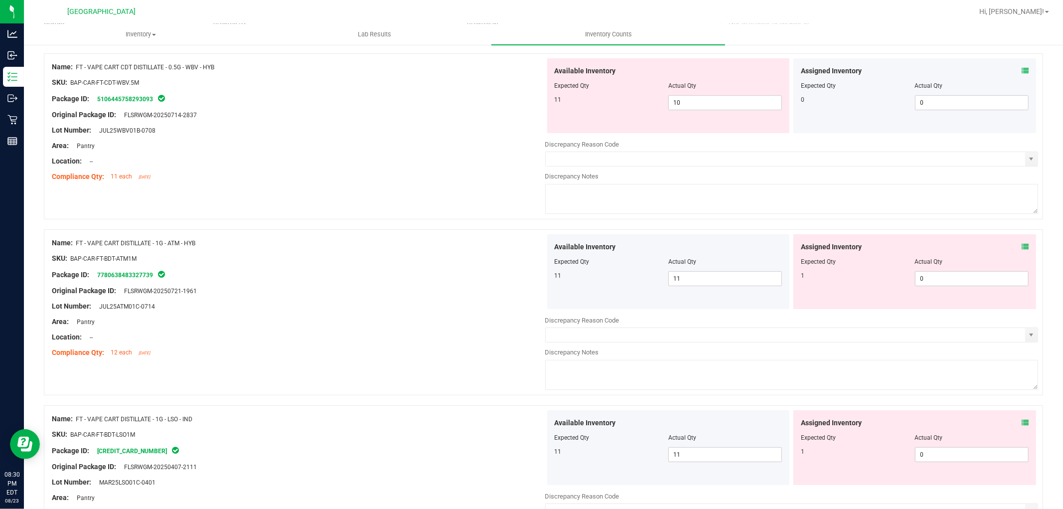
scroll to position [111, 0]
click at [1022, 242] on icon at bounding box center [1025, 244] width 7 height 7
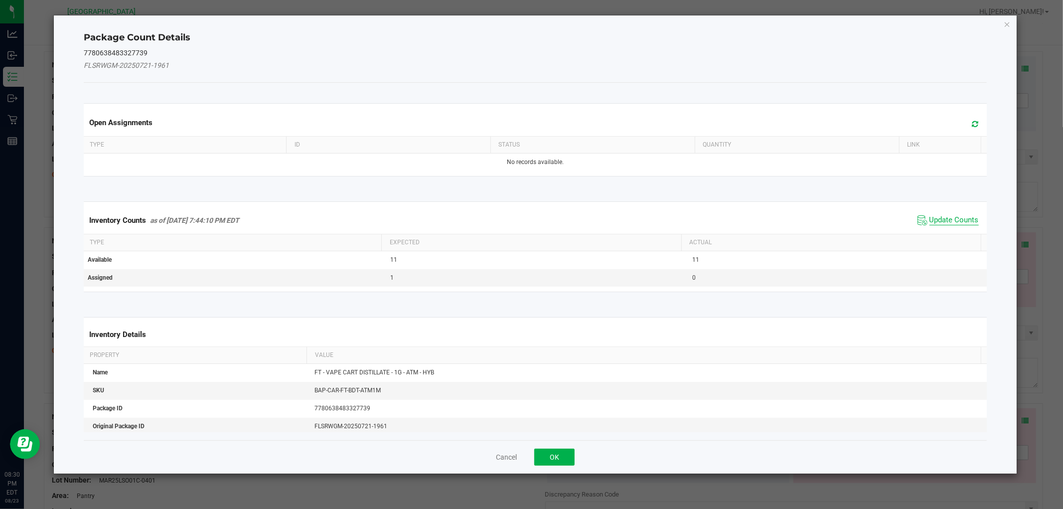
click at [966, 219] on span "Update Counts" at bounding box center [953, 220] width 49 height 10
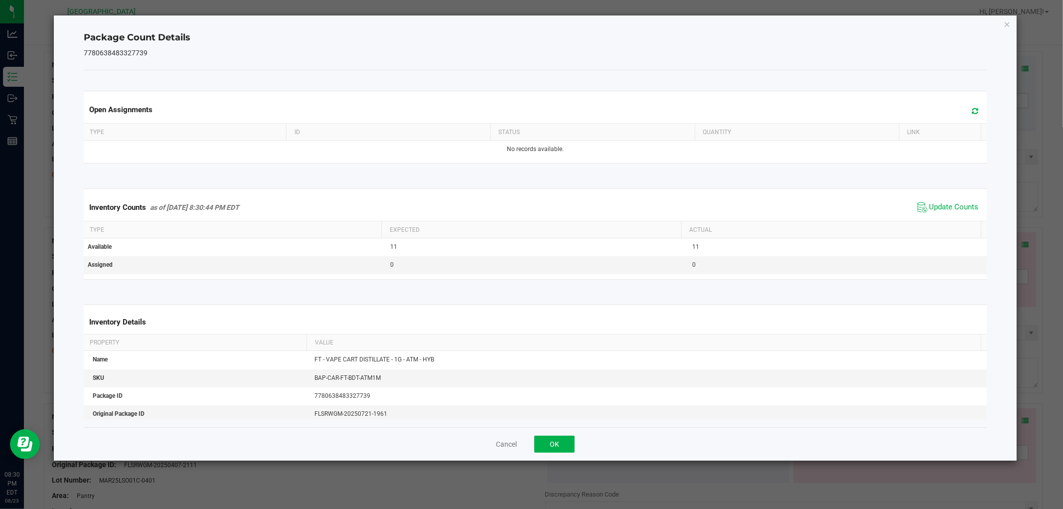
drag, startPoint x: 1009, startPoint y: 22, endPoint x: 1001, endPoint y: 31, distance: 12.3
click at [1009, 22] on icon "Close" at bounding box center [1007, 24] width 7 height 12
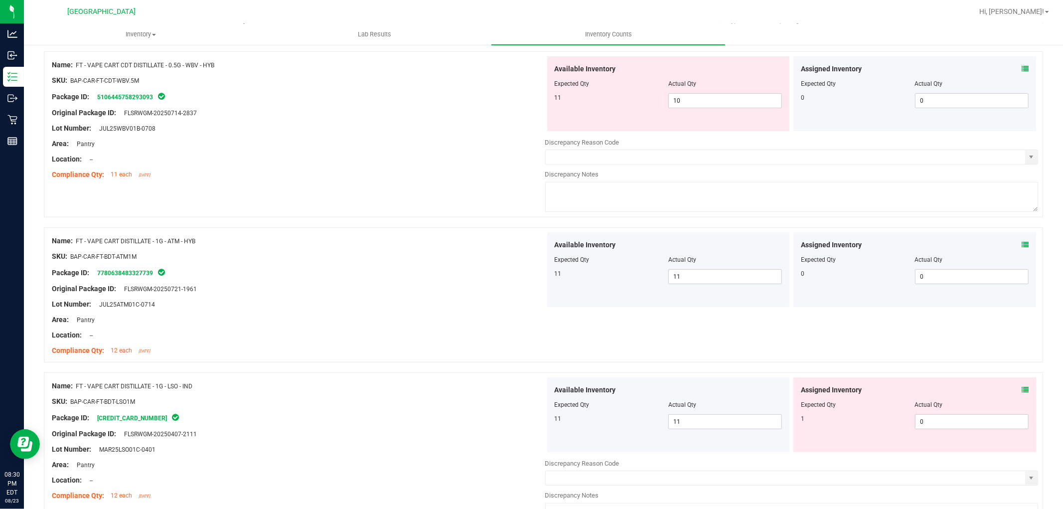
click at [1022, 386] on span at bounding box center [1025, 390] width 7 height 10
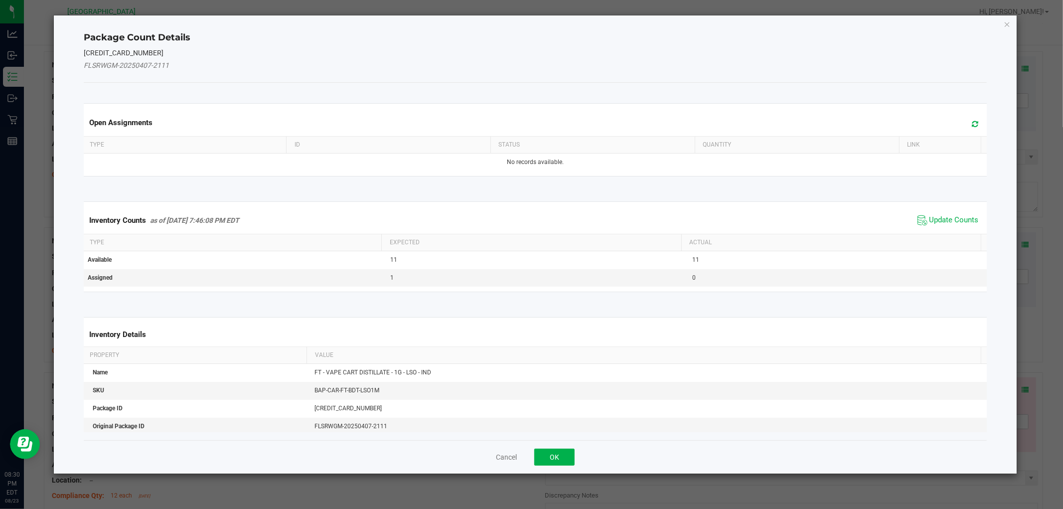
drag, startPoint x: 948, startPoint y: 221, endPoint x: 1007, endPoint y: 100, distance: 134.9
click at [948, 220] on span "Update Counts" at bounding box center [953, 220] width 49 height 10
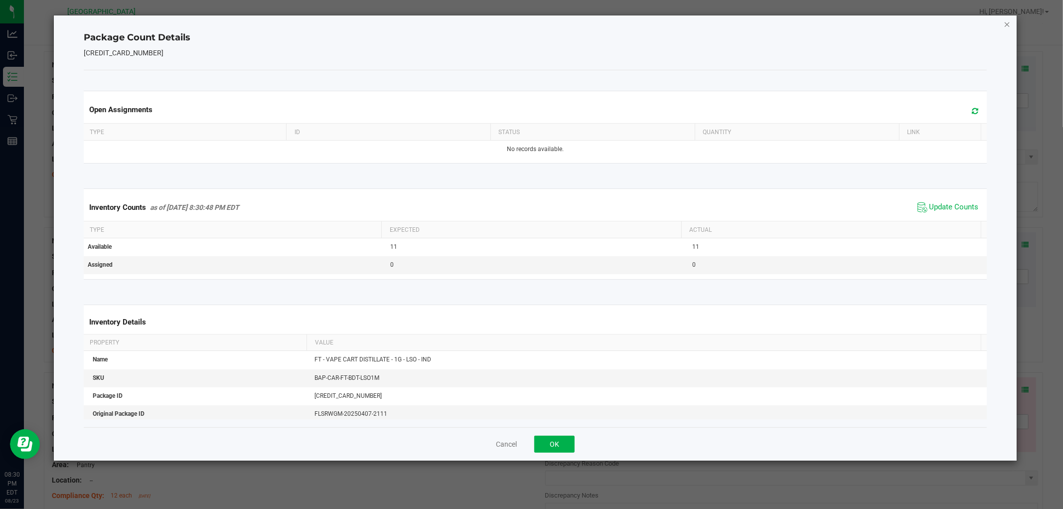
click at [1007, 25] on icon "Close" at bounding box center [1007, 24] width 7 height 12
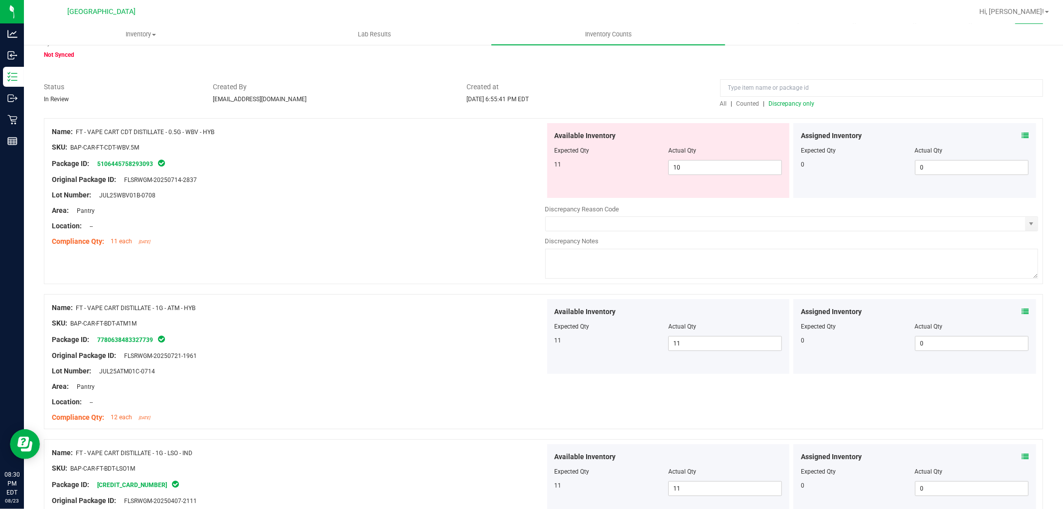
scroll to position [0, 0]
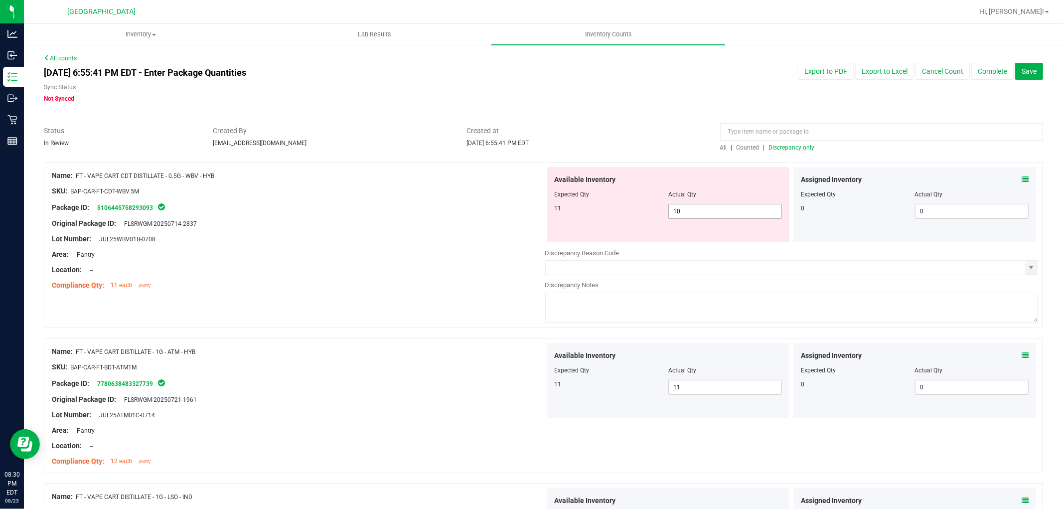
drag, startPoint x: 720, startPoint y: 215, endPoint x: 421, endPoint y: 136, distance: 309.5
type input "11"
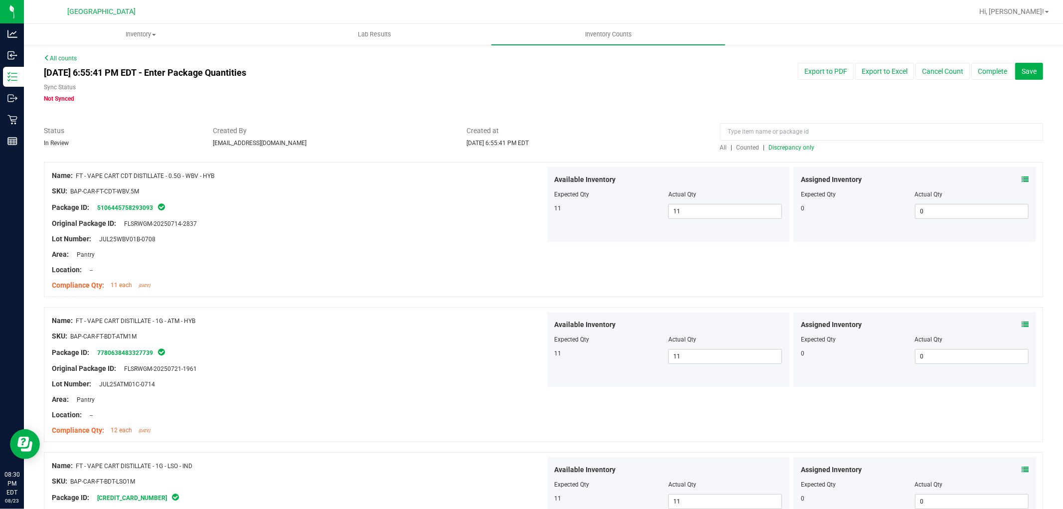
click at [783, 149] on span "Discrepancy only" at bounding box center [792, 147] width 46 height 7
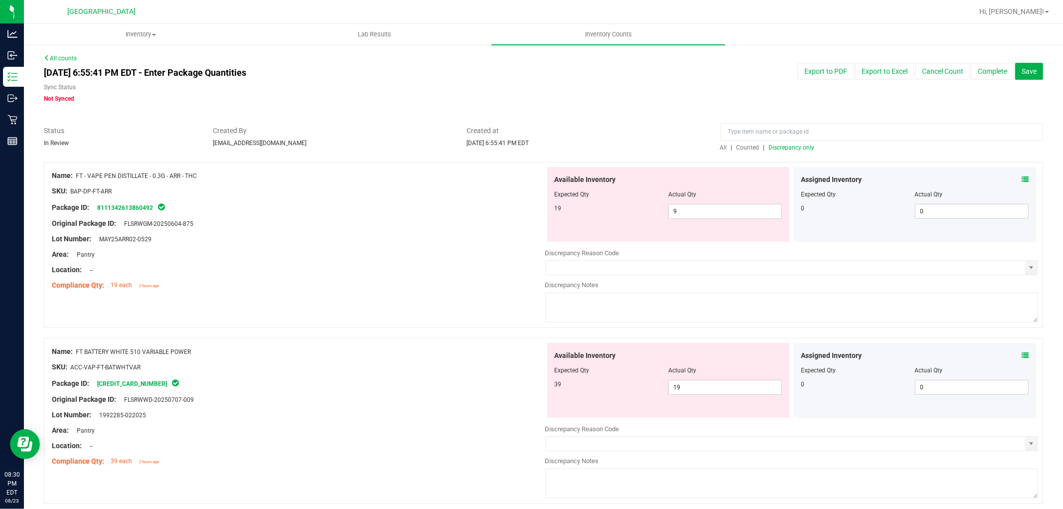
click at [1022, 178] on icon at bounding box center [1025, 179] width 7 height 7
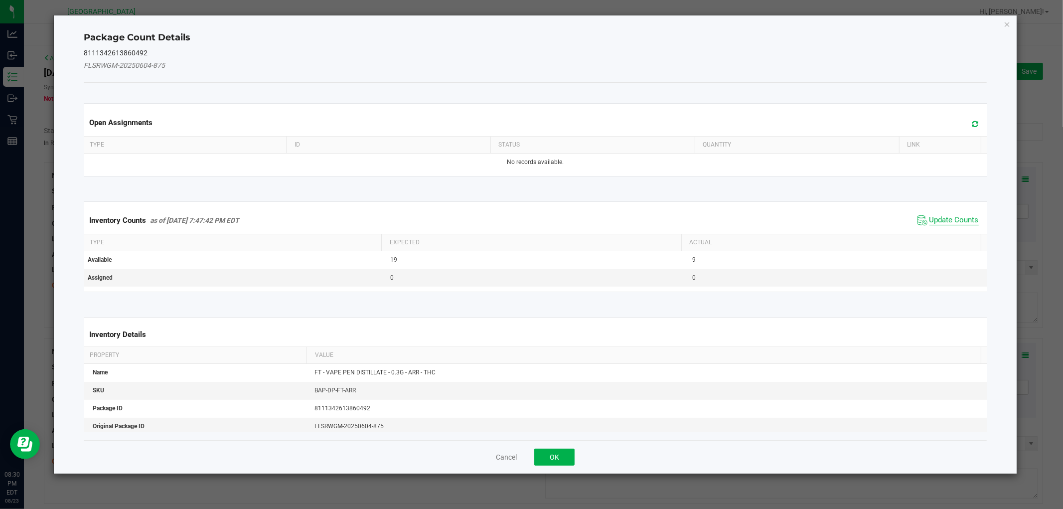
click at [960, 217] on span "Update Counts" at bounding box center [953, 220] width 49 height 10
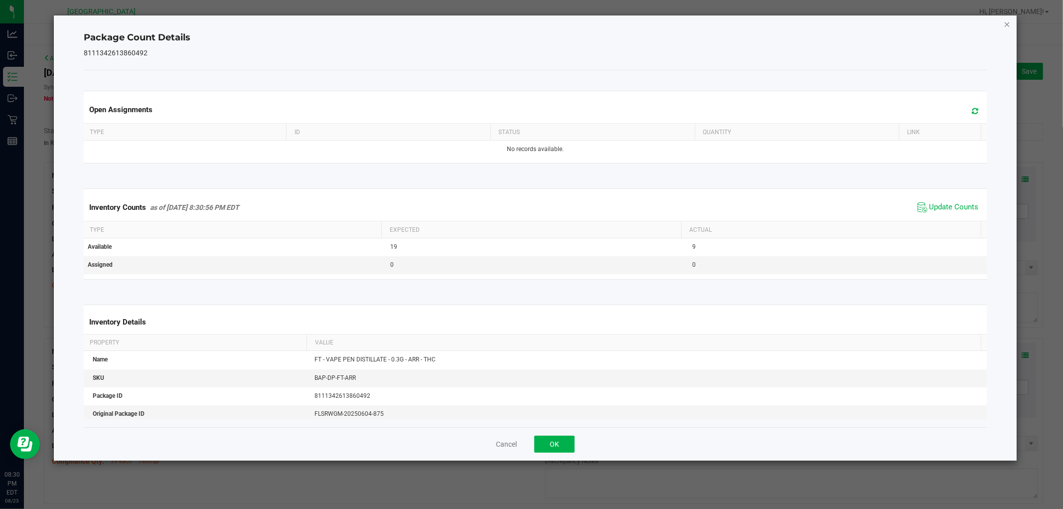
click at [1004, 22] on icon "Close" at bounding box center [1007, 24] width 7 height 12
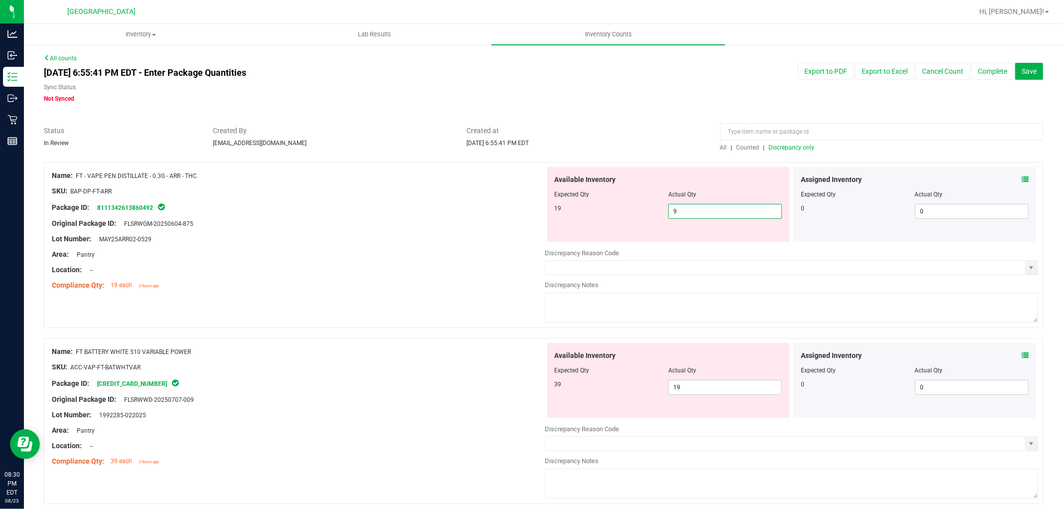
drag, startPoint x: 690, startPoint y: 213, endPoint x: 374, endPoint y: 156, distance: 321.1
type input "19"
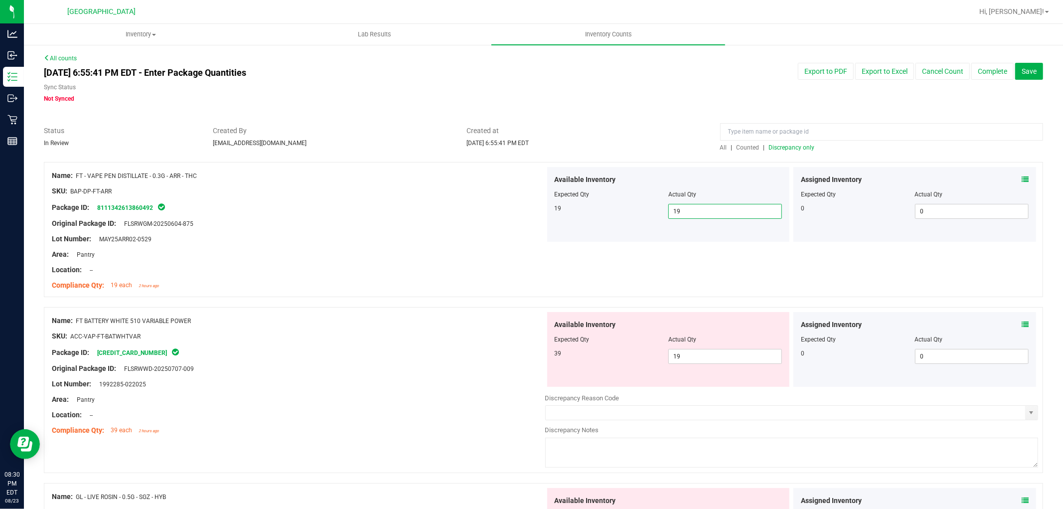
click at [801, 147] on span "Discrepancy only" at bounding box center [792, 147] width 46 height 7
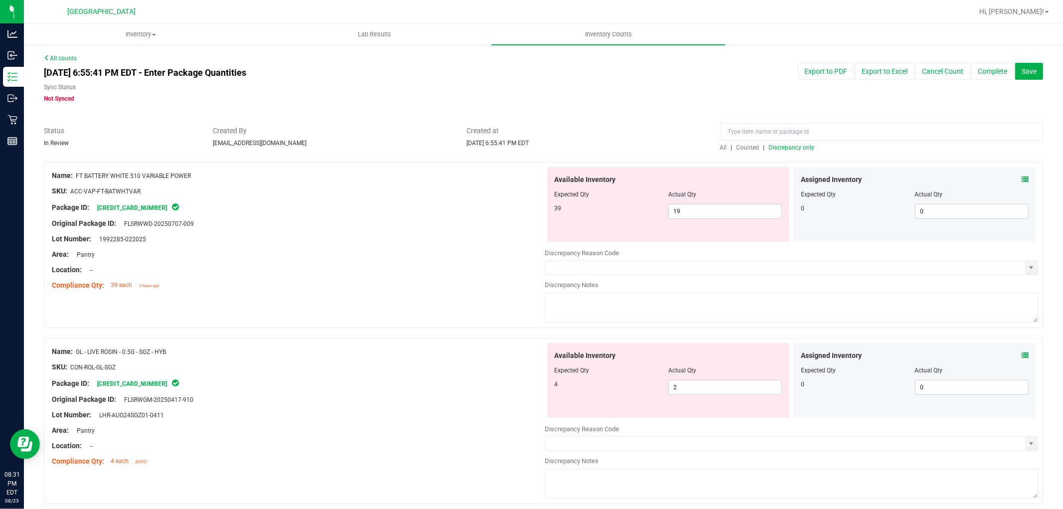
click at [1022, 179] on icon at bounding box center [1025, 179] width 7 height 7
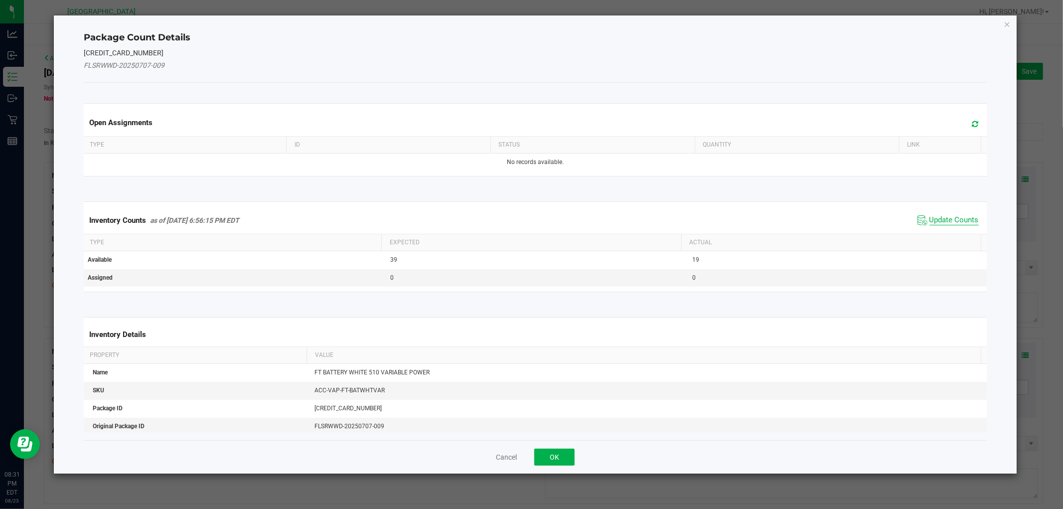
click at [955, 222] on span "Update Counts" at bounding box center [953, 220] width 49 height 10
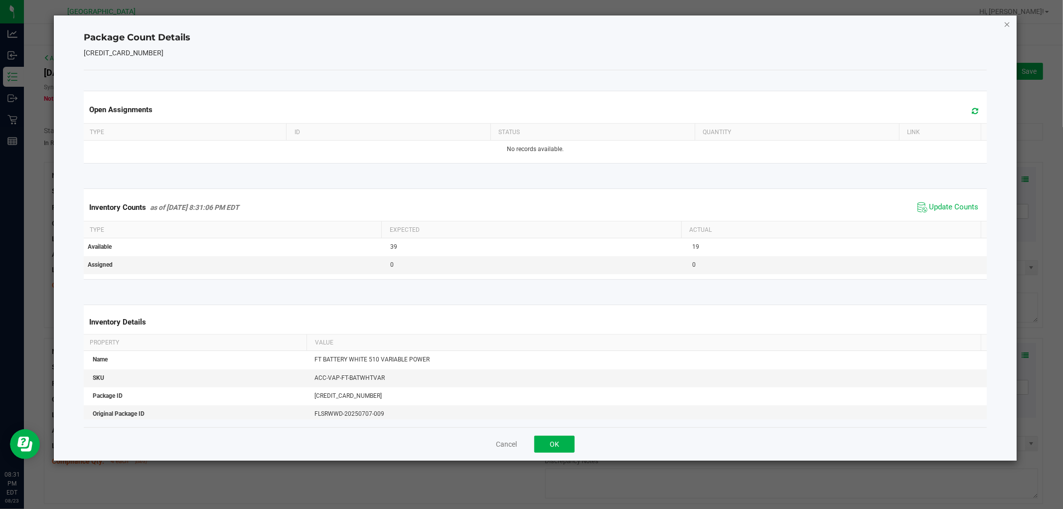
click at [1007, 28] on icon "Close" at bounding box center [1007, 24] width 7 height 12
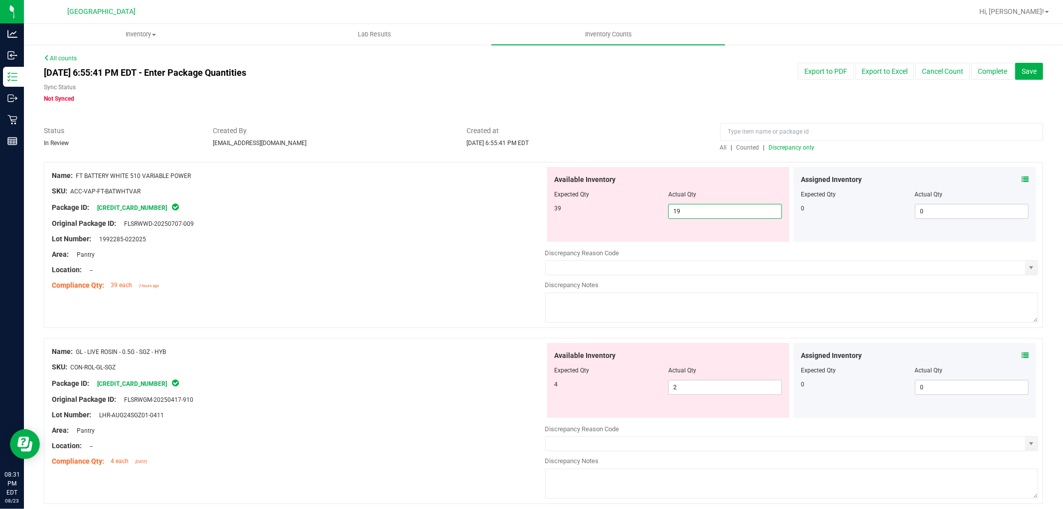
drag, startPoint x: 710, startPoint y: 206, endPoint x: 556, endPoint y: 193, distance: 154.5
click at [556, 196] on div "Available Inventory Expected Qty Actual Qty 39 19 19" at bounding box center [668, 204] width 243 height 75
click at [1022, 353] on icon at bounding box center [1025, 355] width 7 height 7
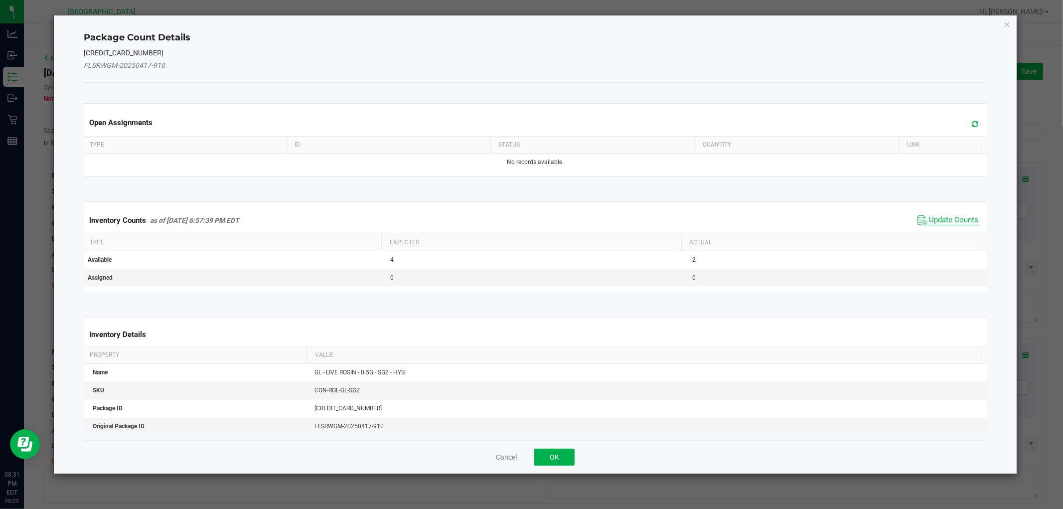
click at [939, 221] on span "Update Counts" at bounding box center [953, 220] width 49 height 10
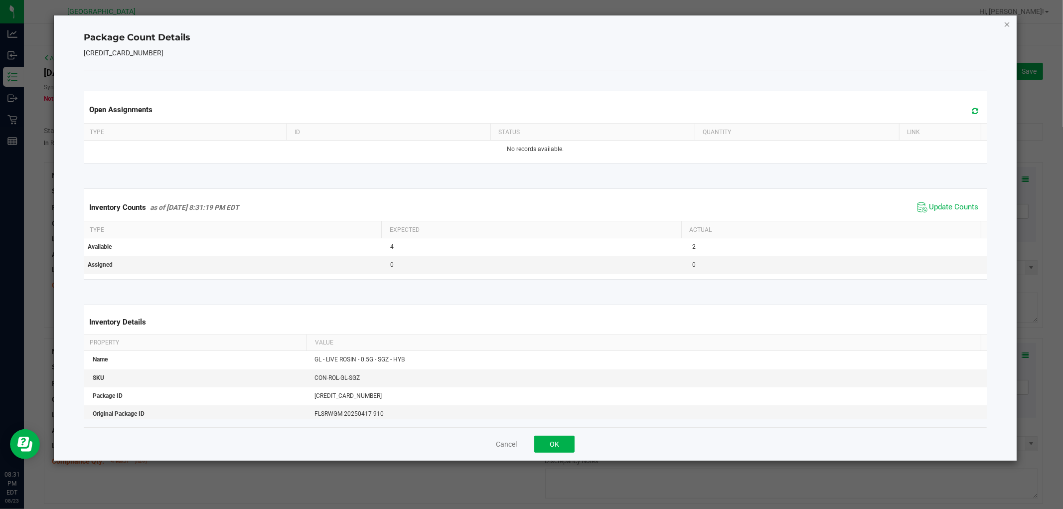
click at [1005, 26] on icon "Close" at bounding box center [1007, 24] width 7 height 12
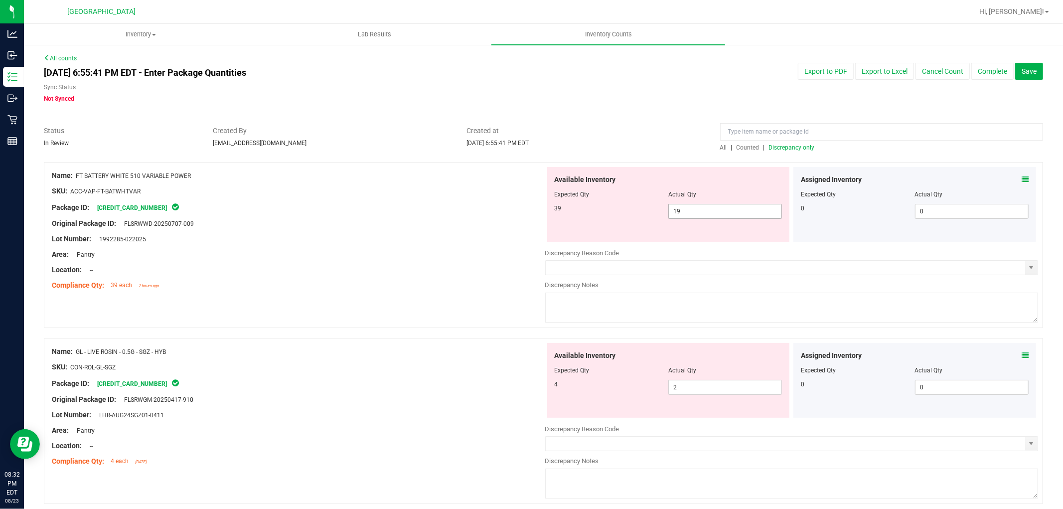
click at [705, 209] on span "19 19" at bounding box center [725, 211] width 114 height 15
drag, startPoint x: 705, startPoint y: 209, endPoint x: 394, endPoint y: 145, distance: 317.2
type input "39"
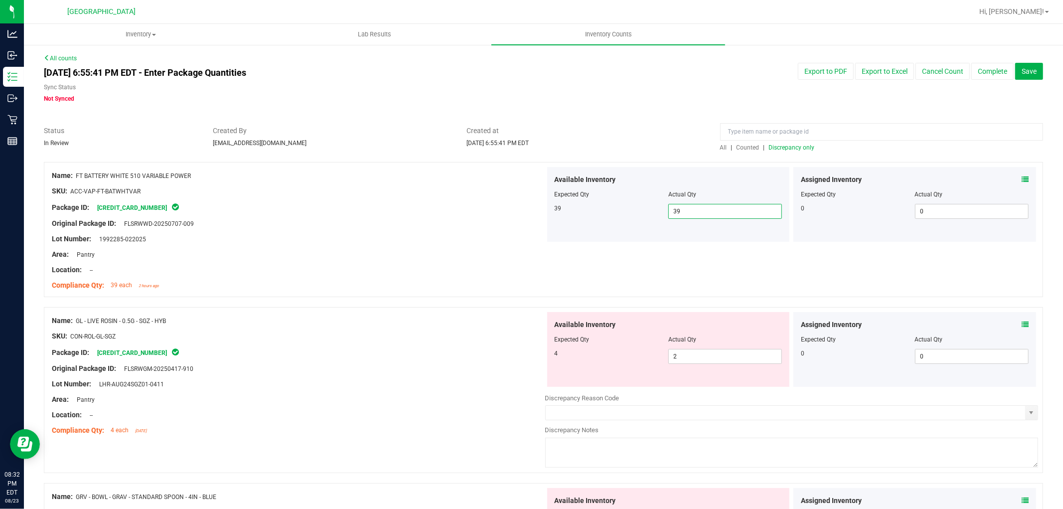
click at [1005, 323] on div "Assigned Inventory" at bounding box center [915, 324] width 228 height 10
click at [1022, 323] on icon at bounding box center [1025, 324] width 7 height 7
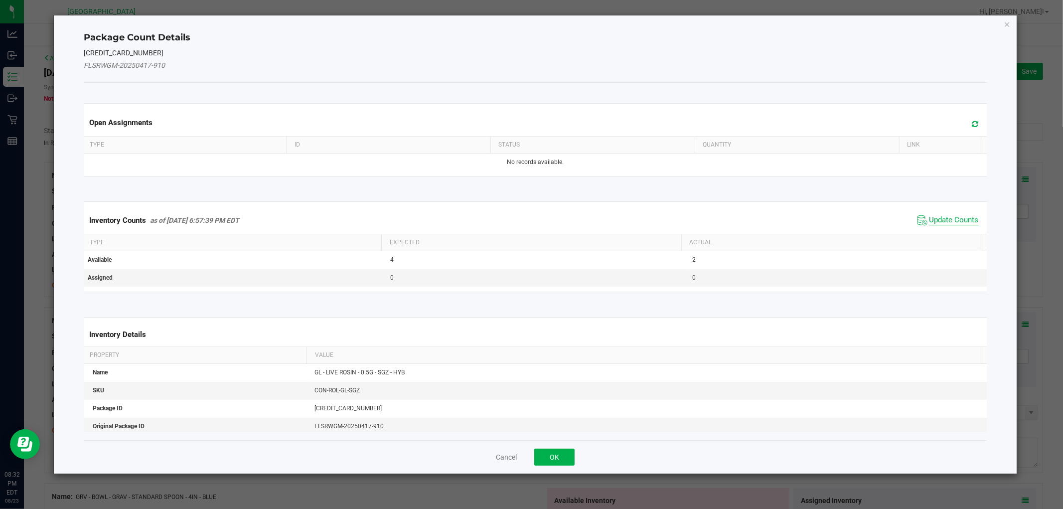
click at [958, 220] on span "Update Counts" at bounding box center [953, 220] width 49 height 10
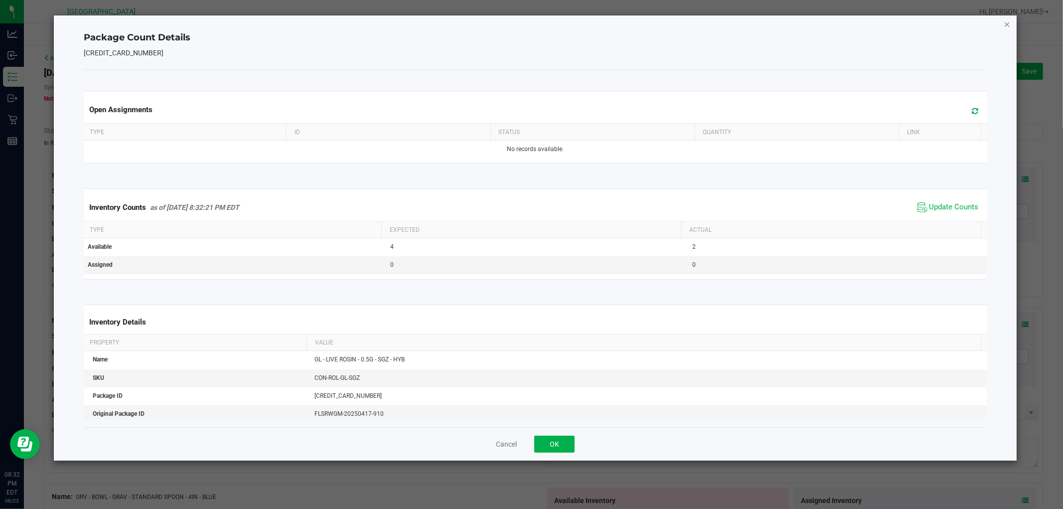
click at [1010, 25] on icon "Close" at bounding box center [1007, 24] width 7 height 12
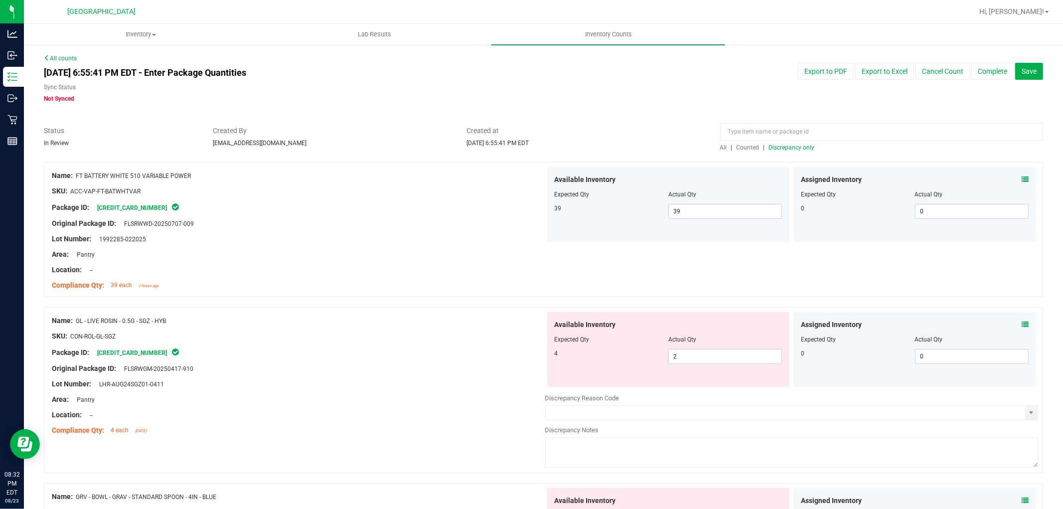
click at [782, 148] on span "Discrepancy only" at bounding box center [792, 147] width 46 height 7
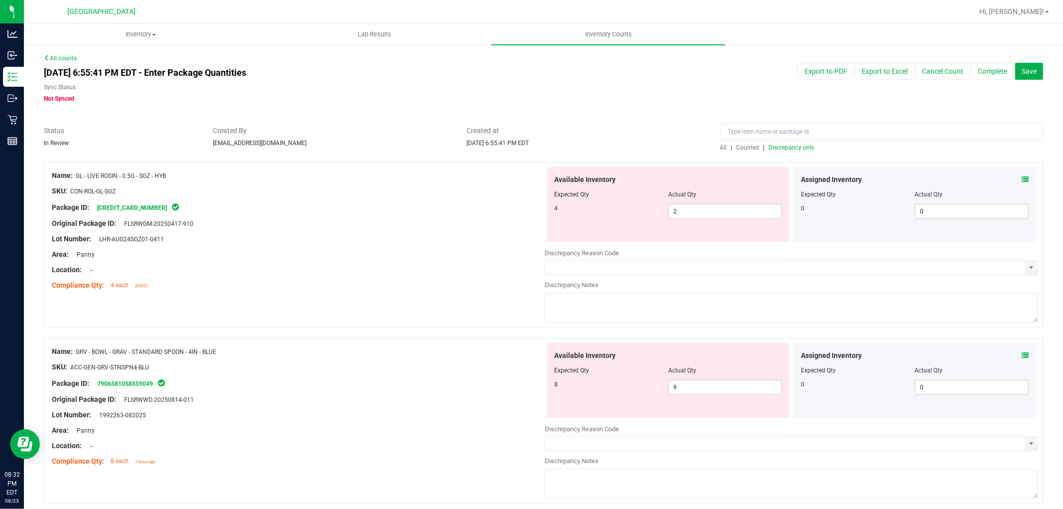
click at [1022, 353] on icon at bounding box center [1025, 355] width 7 height 7
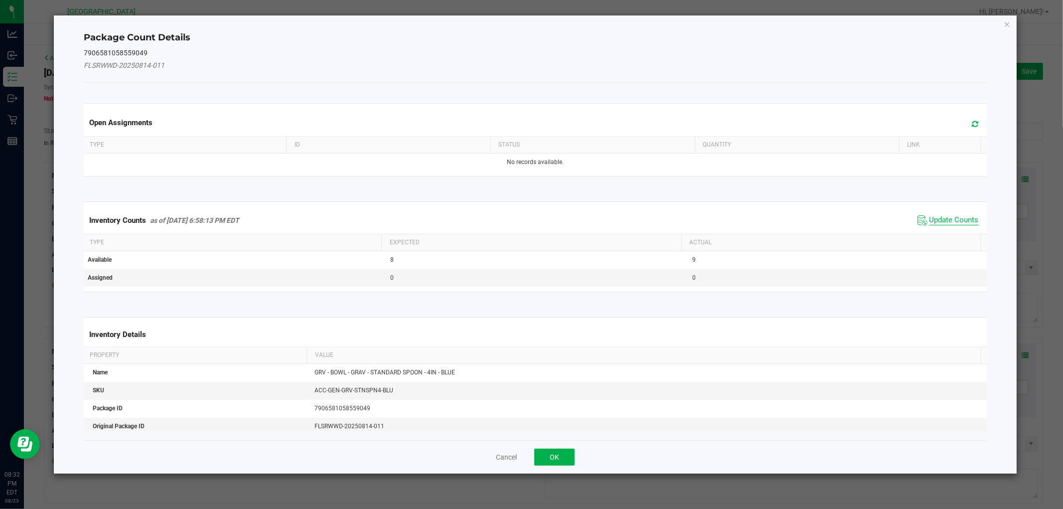
click at [956, 221] on span "Update Counts" at bounding box center [953, 220] width 49 height 10
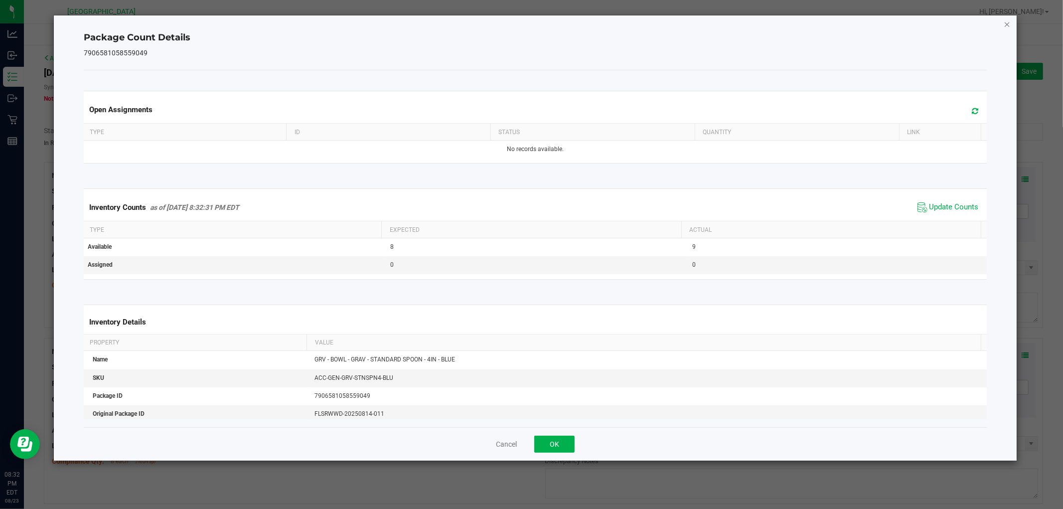
click at [1010, 21] on icon "Close" at bounding box center [1007, 24] width 7 height 12
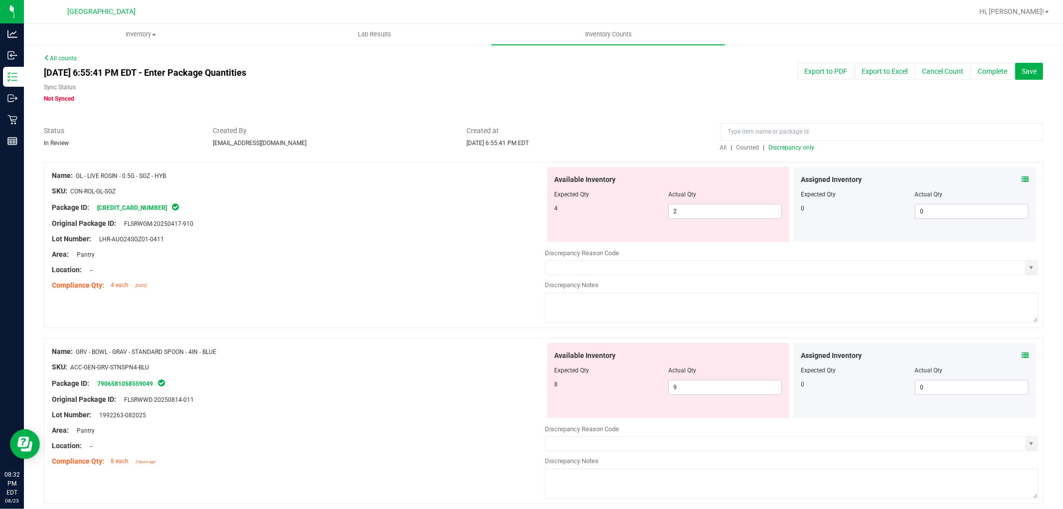
click at [1022, 352] on icon at bounding box center [1025, 355] width 7 height 7
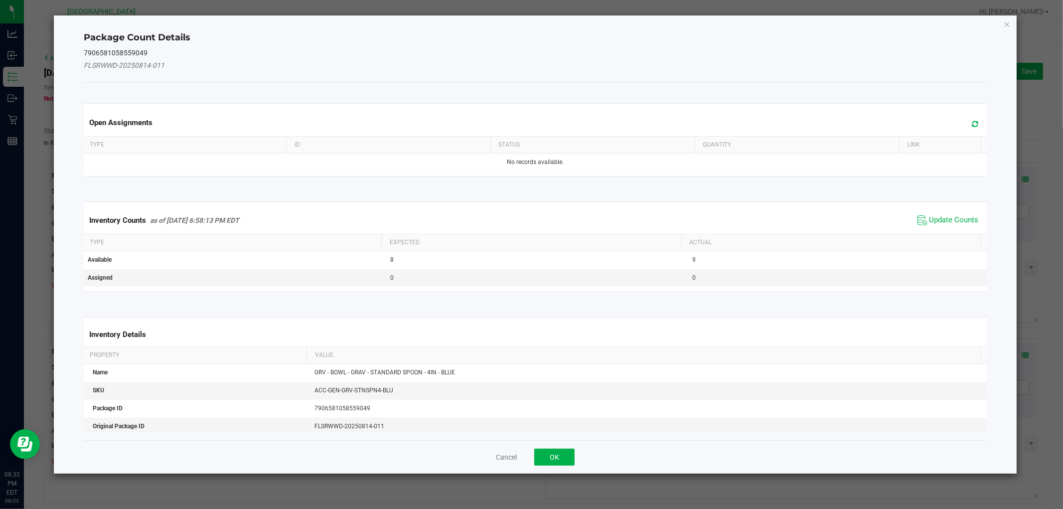
click at [960, 213] on span "Update Counts" at bounding box center [948, 220] width 66 height 15
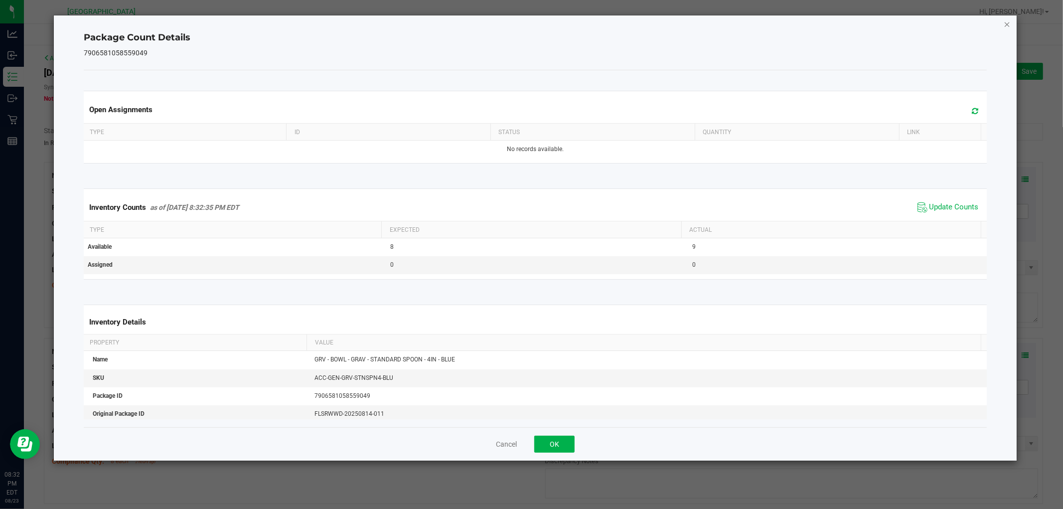
click at [1010, 21] on icon "Close" at bounding box center [1007, 24] width 7 height 12
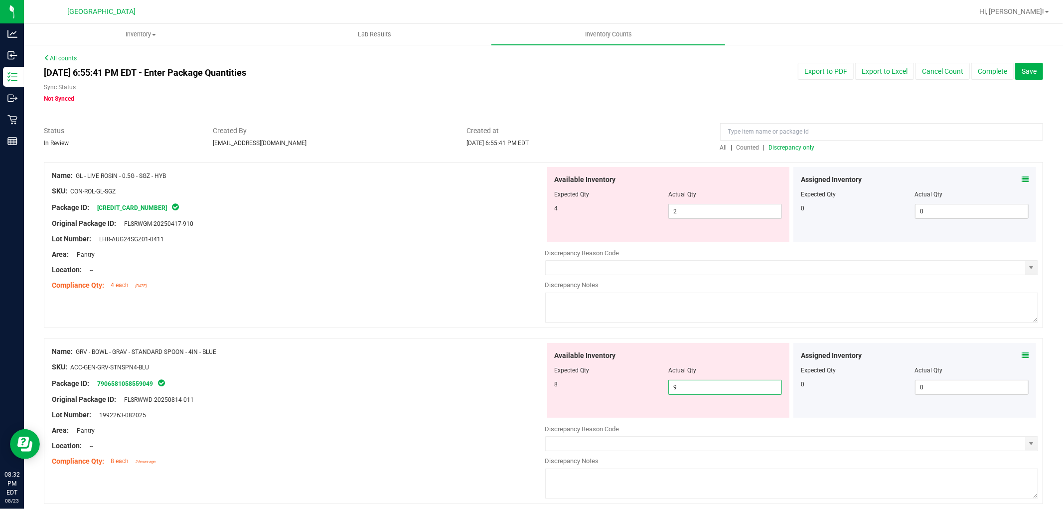
drag, startPoint x: 740, startPoint y: 386, endPoint x: 375, endPoint y: 377, distance: 364.9
click at [381, 377] on div "Name: GRV - BOWL - GRAV - STANDARD SPOON - 4IN - BLUE SKU: ACC-GEN-GRV-STNSPN4-…" at bounding box center [543, 421] width 999 height 166
type input "8"
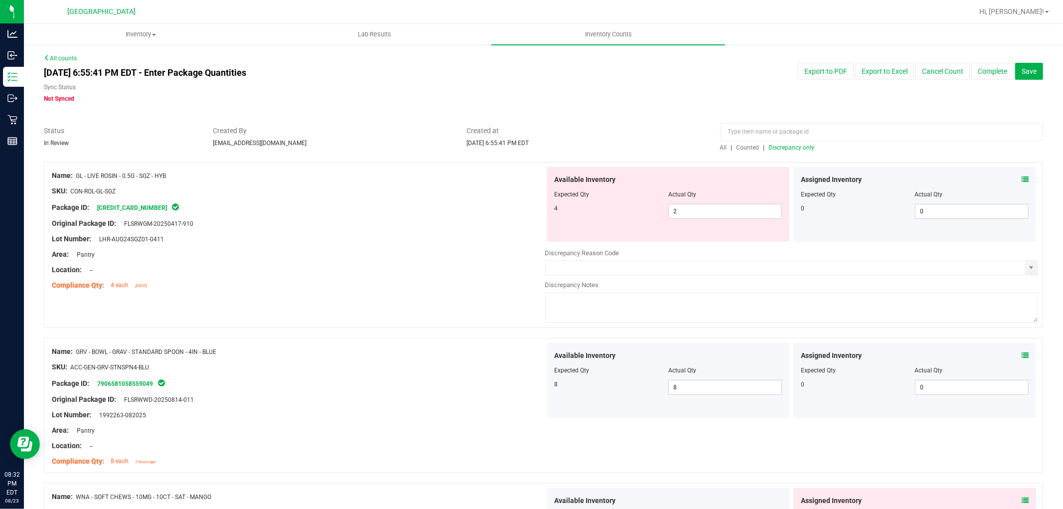
click at [279, 284] on div "Compliance Qty: 4 each [DATE]" at bounding box center [298, 285] width 493 height 10
click at [796, 146] on span "Discrepancy only" at bounding box center [792, 147] width 46 height 7
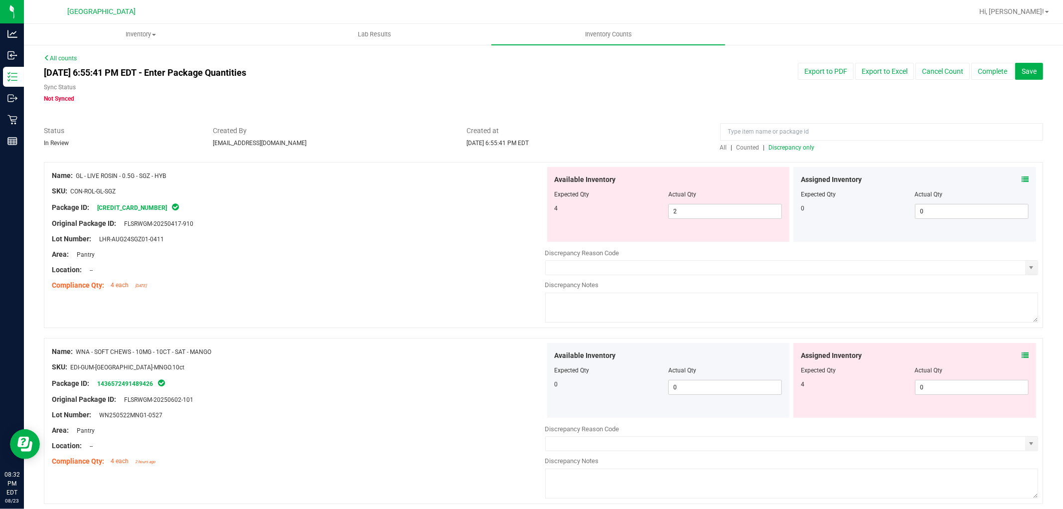
click at [1022, 354] on icon at bounding box center [1025, 355] width 7 height 7
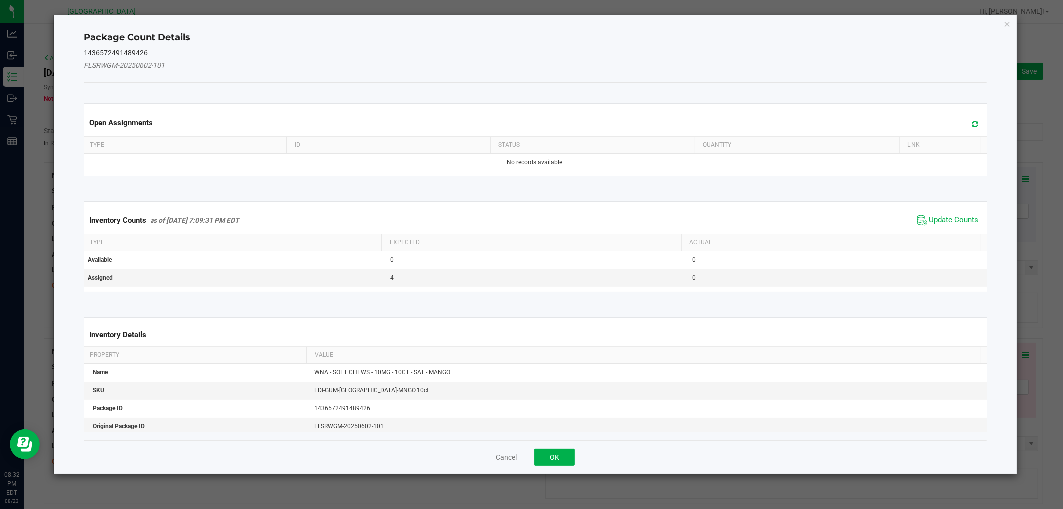
click at [948, 207] on div "Inventory Counts as of [DATE] 7:09:31 PM EDT Update Counts" at bounding box center [535, 220] width 907 height 27
click at [947, 221] on span "Update Counts" at bounding box center [953, 220] width 49 height 10
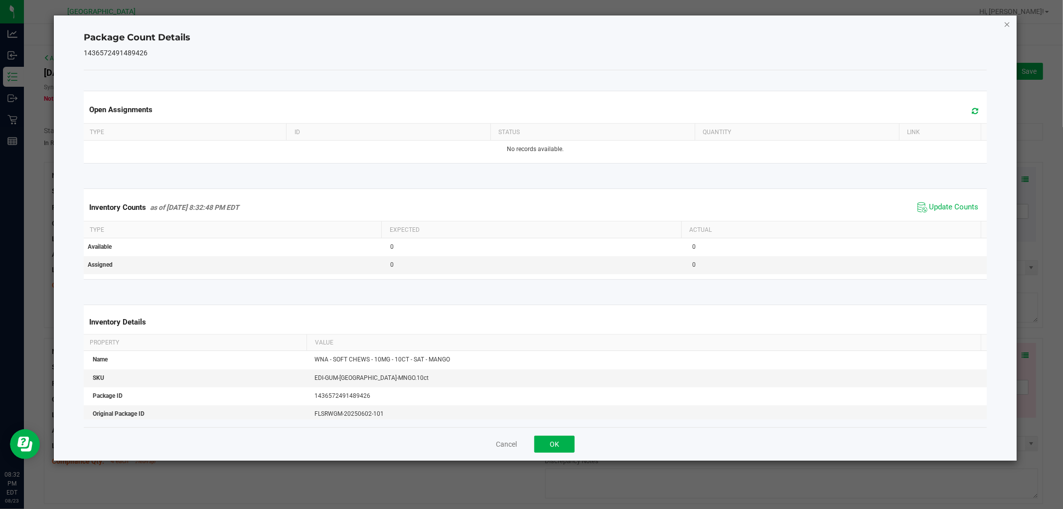
click at [1007, 24] on icon "Close" at bounding box center [1007, 24] width 7 height 12
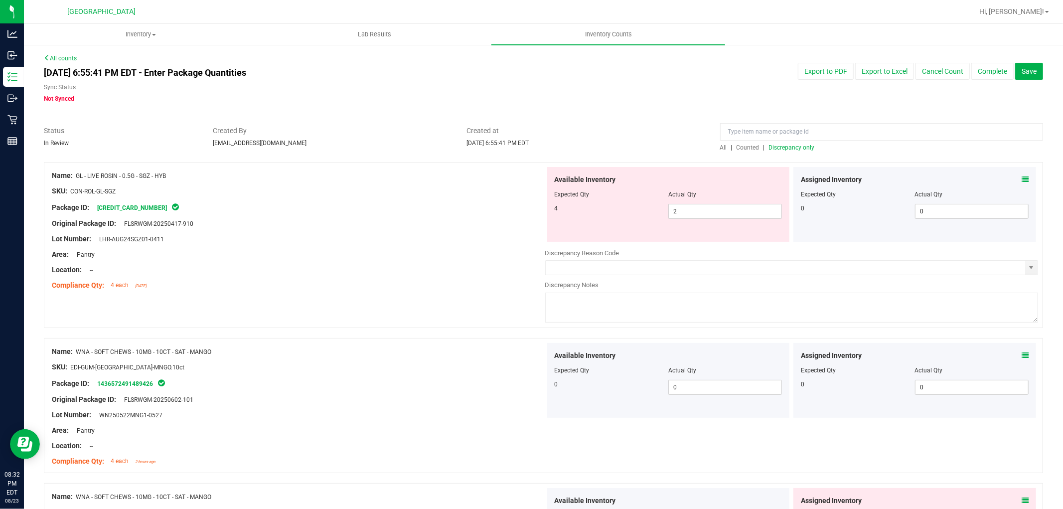
click at [1022, 500] on icon at bounding box center [1025, 500] width 7 height 7
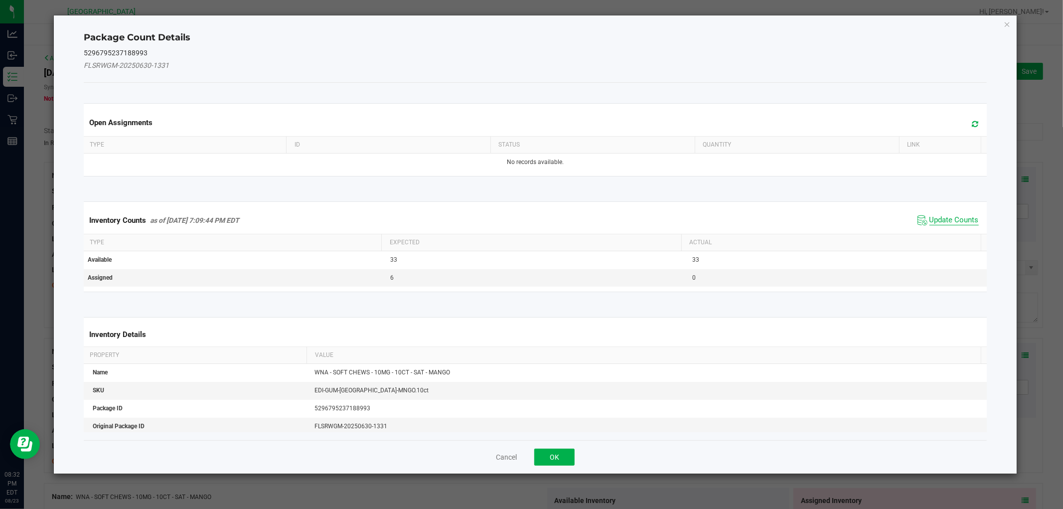
click at [953, 221] on span "Update Counts" at bounding box center [953, 220] width 49 height 10
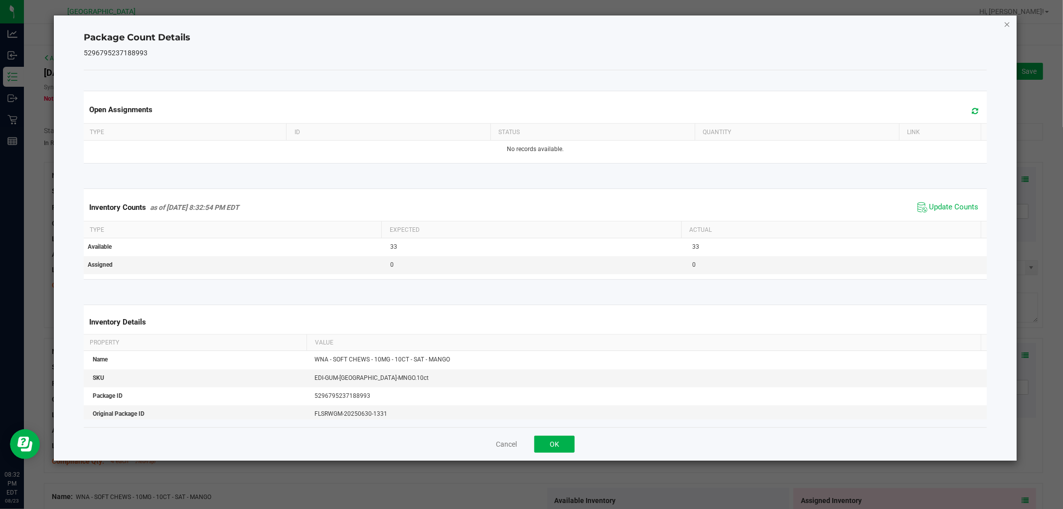
click at [1009, 22] on icon "Close" at bounding box center [1007, 24] width 7 height 12
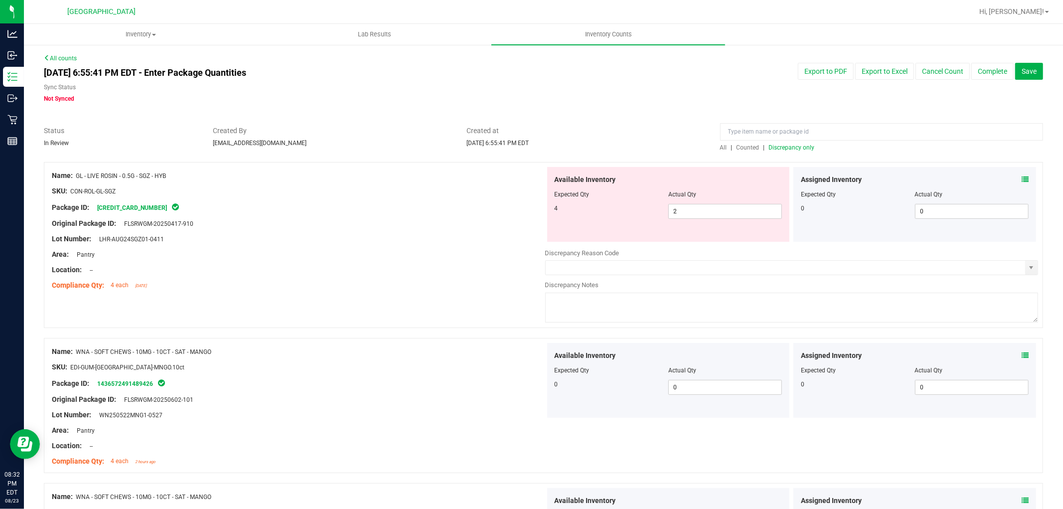
click at [799, 148] on span "Discrepancy only" at bounding box center [792, 147] width 46 height 7
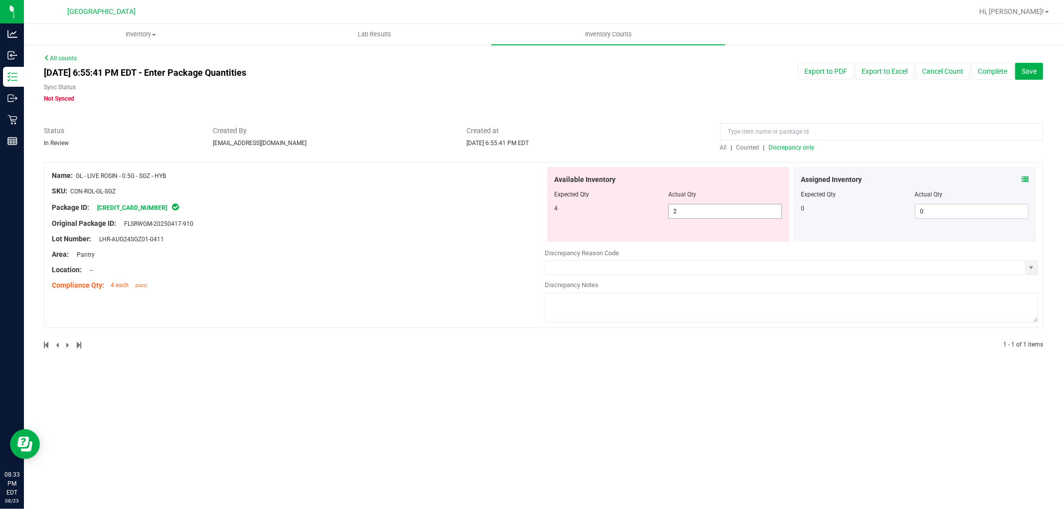
drag, startPoint x: 720, startPoint y: 211, endPoint x: 381, endPoint y: 131, distance: 347.8
click at [383, 131] on div "All counts [DATE] 6:55:41 PM EDT - Enter Package Quantities Sync Status Not Syn…" at bounding box center [543, 208] width 999 height 308
type input "4"
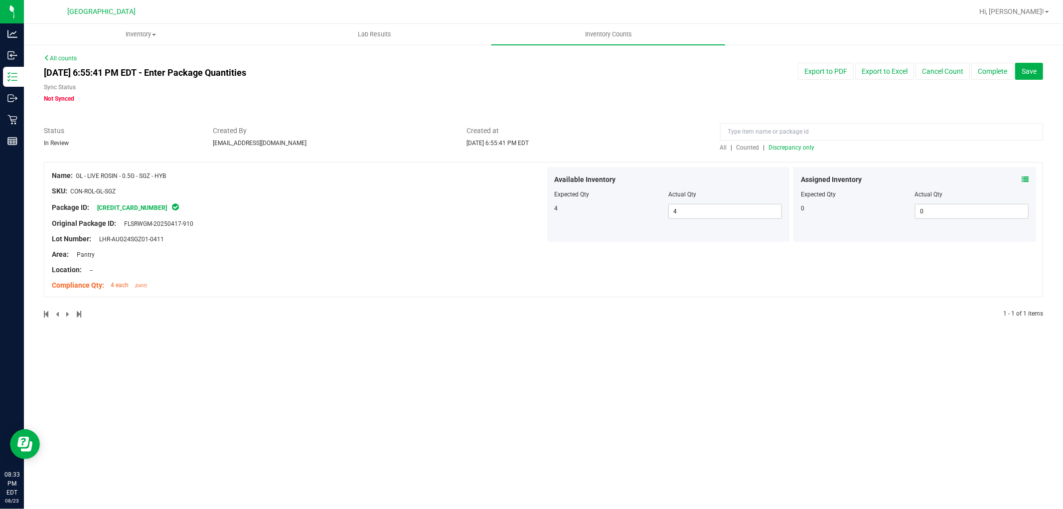
click at [801, 147] on span "Discrepancy only" at bounding box center [792, 147] width 46 height 7
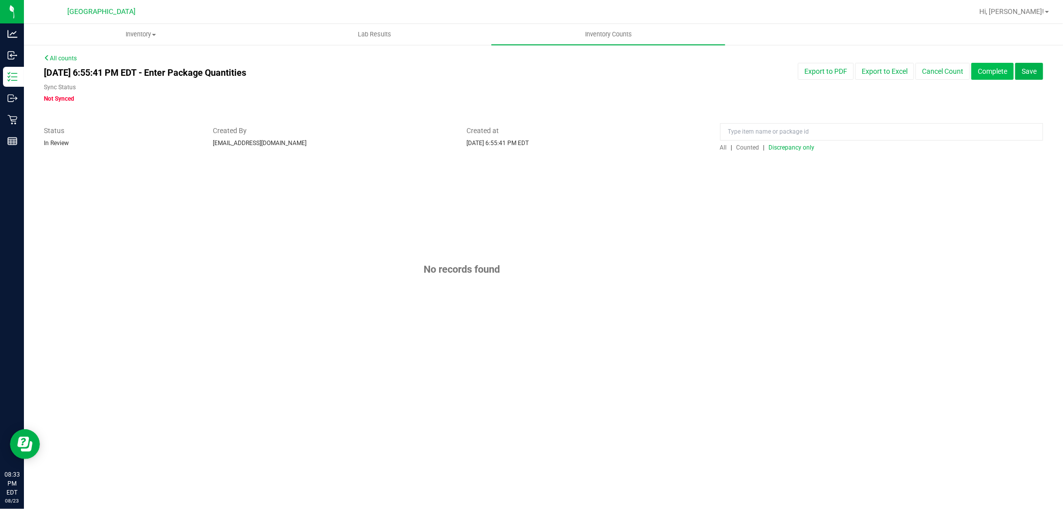
click at [982, 72] on button "Complete" at bounding box center [992, 71] width 42 height 17
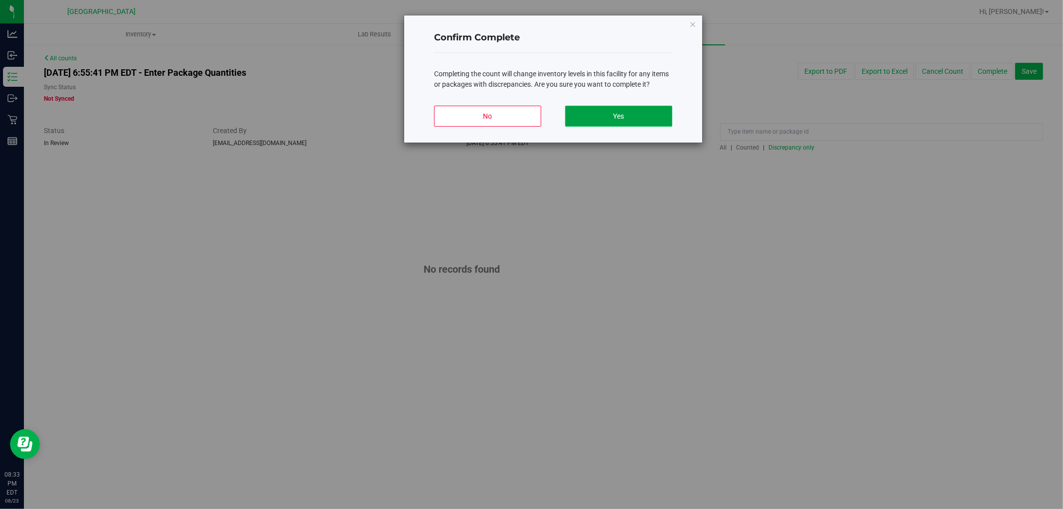
click at [635, 118] on button "Yes" at bounding box center [618, 116] width 107 height 21
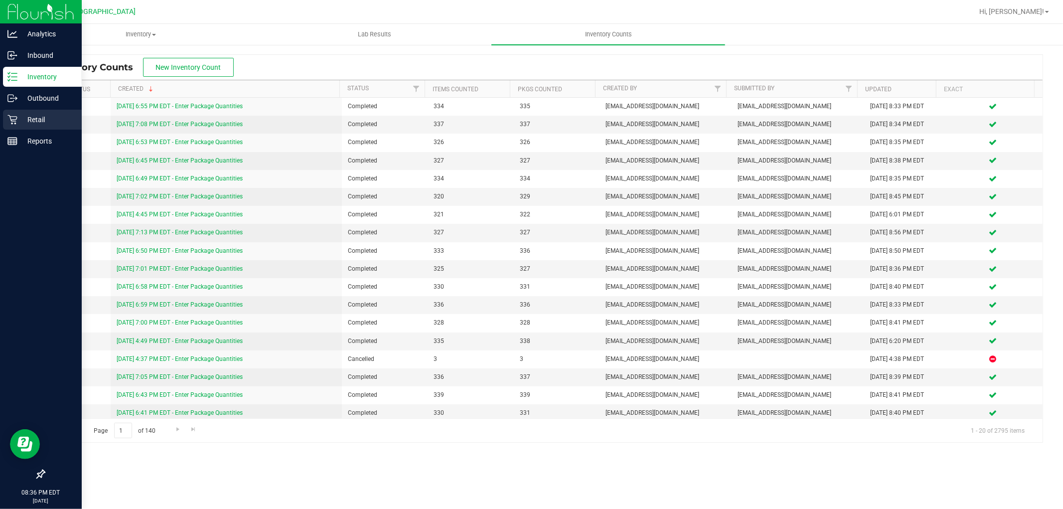
click at [23, 127] on div "Retail" at bounding box center [42, 120] width 79 height 20
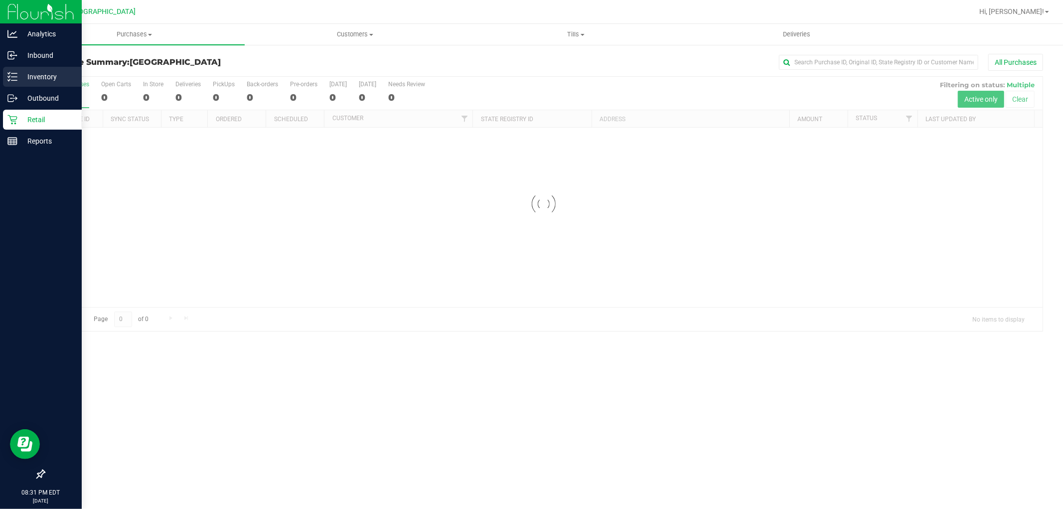
click at [44, 78] on p "Inventory" at bounding box center [47, 77] width 60 height 12
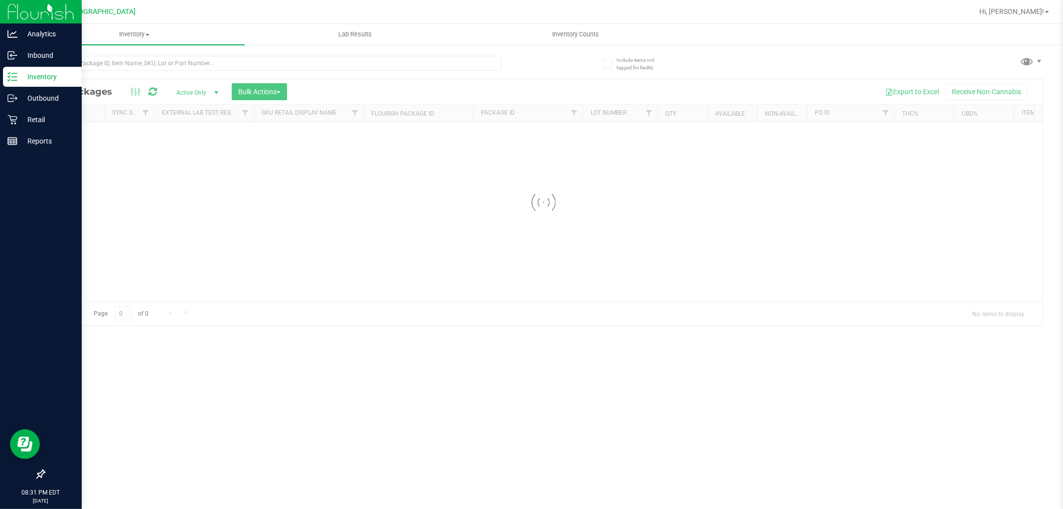
click at [46, 78] on p "Inventory" at bounding box center [47, 77] width 60 height 12
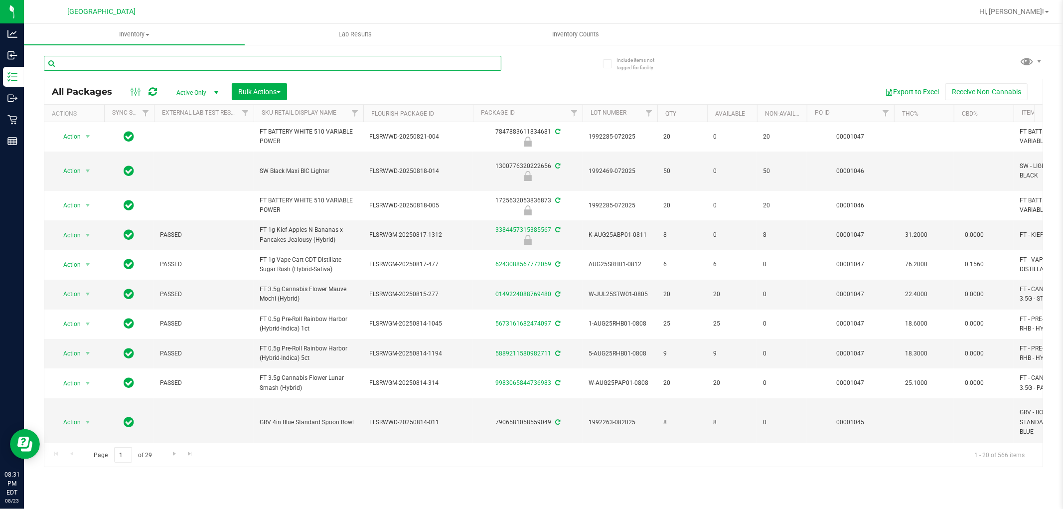
drag, startPoint x: 143, startPoint y: 68, endPoint x: 147, endPoint y: 57, distance: 11.7
click at [143, 62] on input "text" at bounding box center [273, 63] width 458 height 15
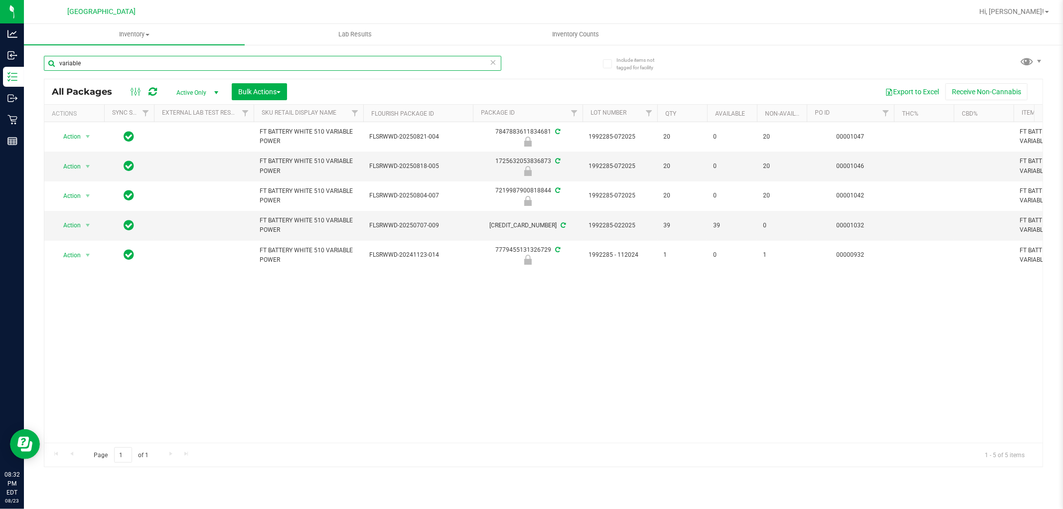
type input "variable"
